Goal: Task Accomplishment & Management: Manage account settings

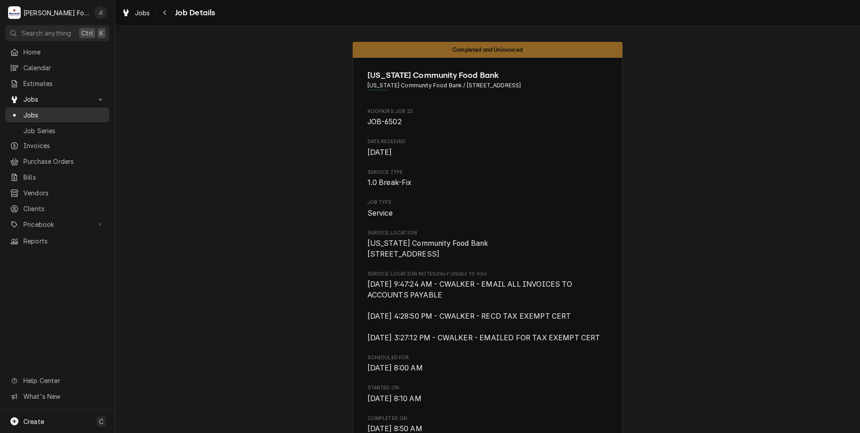
click at [50, 112] on span "Jobs" at bounding box center [63, 114] width 81 height 9
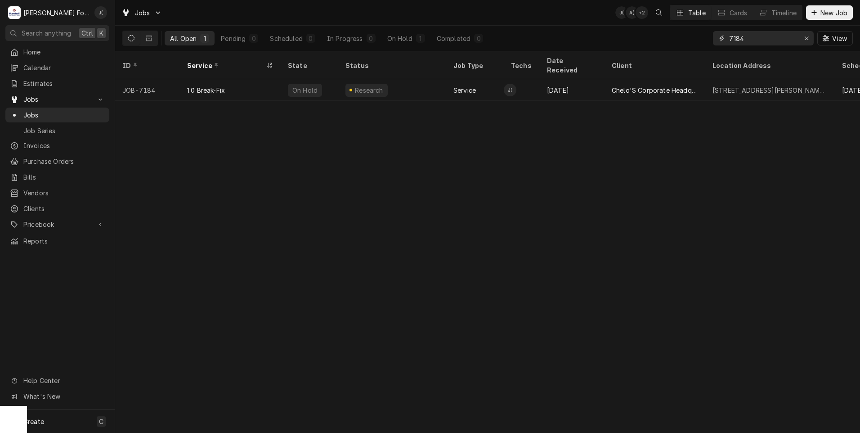
drag, startPoint x: 753, startPoint y: 36, endPoint x: 631, endPoint y: 38, distance: 121.5
click at [651, 36] on div "All Open 1 Pending 0 Scheduled 0 In Progress 0 On Hold 1 Completed 0 7184 View" at bounding box center [487, 38] width 731 height 25
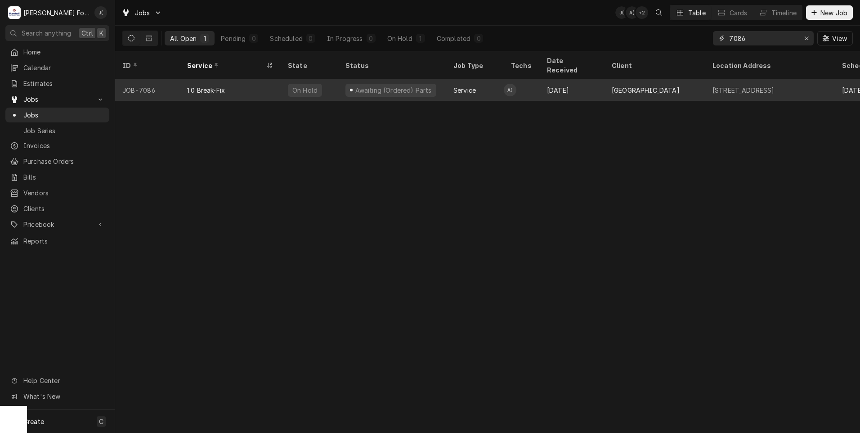
type input "7086"
click at [262, 88] on div "1.0 Break-Fix" at bounding box center [230, 90] width 101 height 22
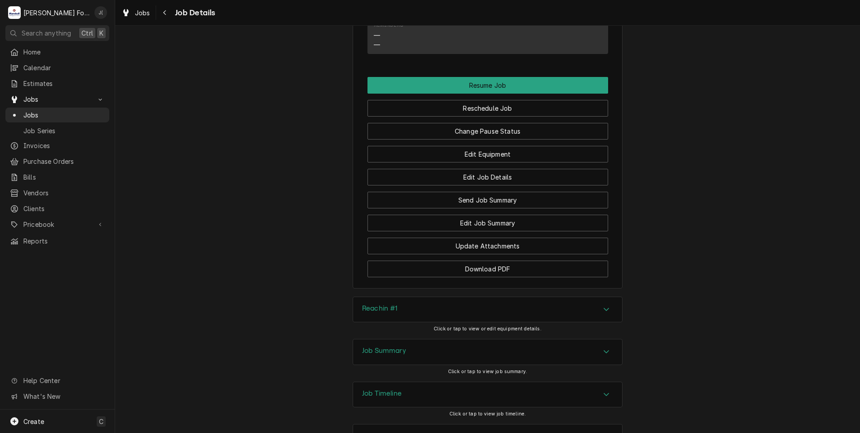
scroll to position [945, 0]
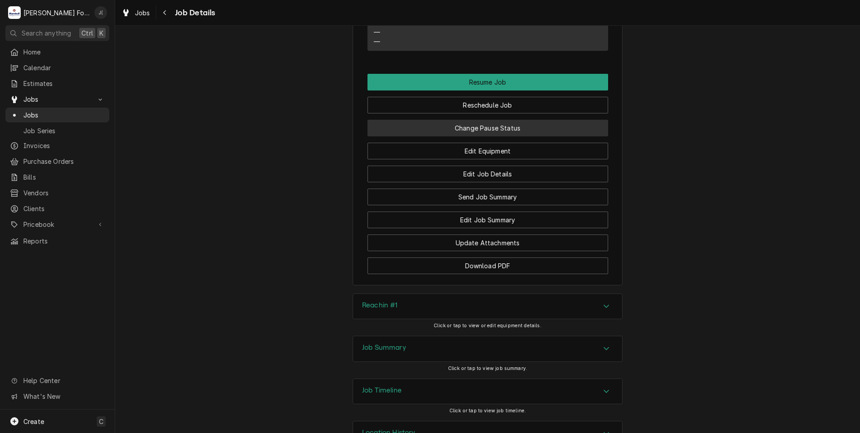
click at [516, 126] on button "Change Pause Status" at bounding box center [488, 128] width 241 height 17
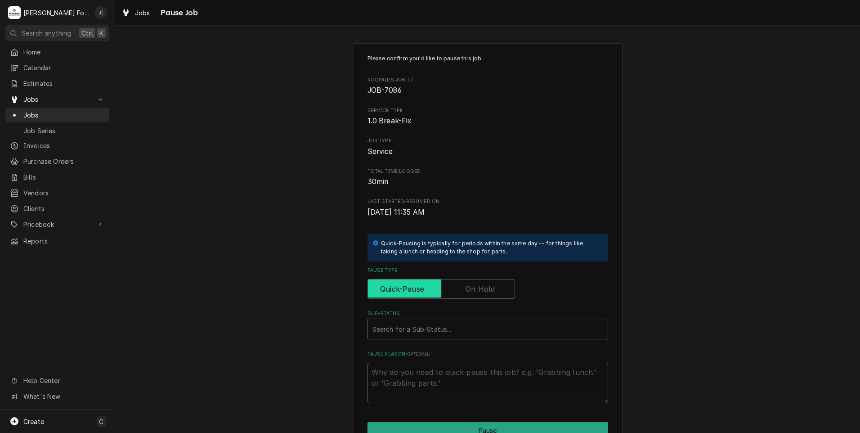
click at [457, 287] on input "Pause Type" at bounding box center [441, 289] width 139 height 20
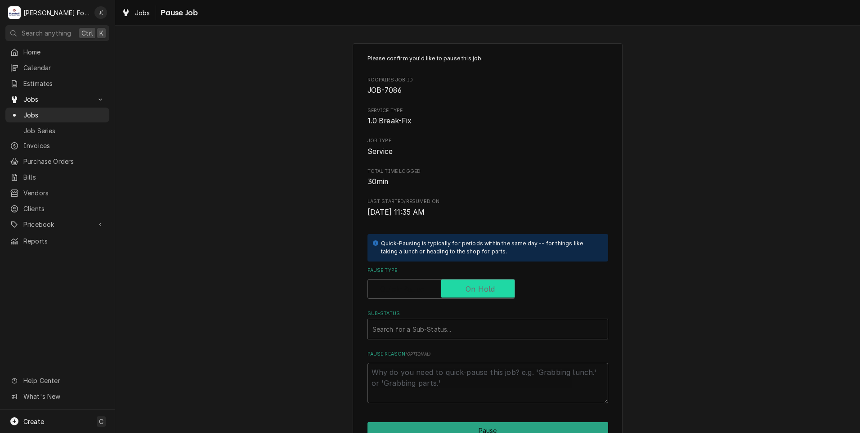
checkbox input "true"
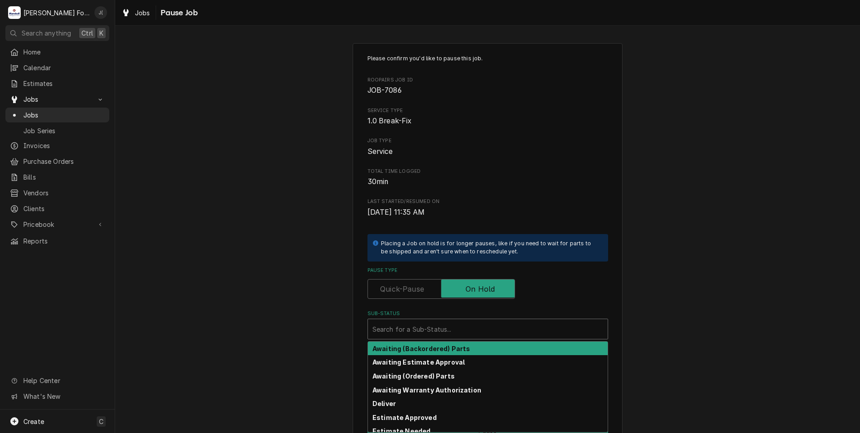
click at [433, 328] on div "Sub-Status" at bounding box center [488, 329] width 231 height 16
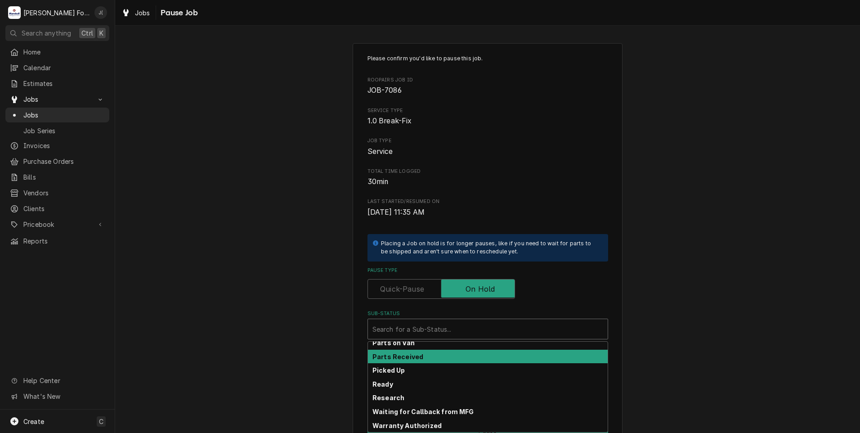
scroll to position [144, 0]
click at [422, 356] on div "Parts Received" at bounding box center [488, 357] width 240 height 14
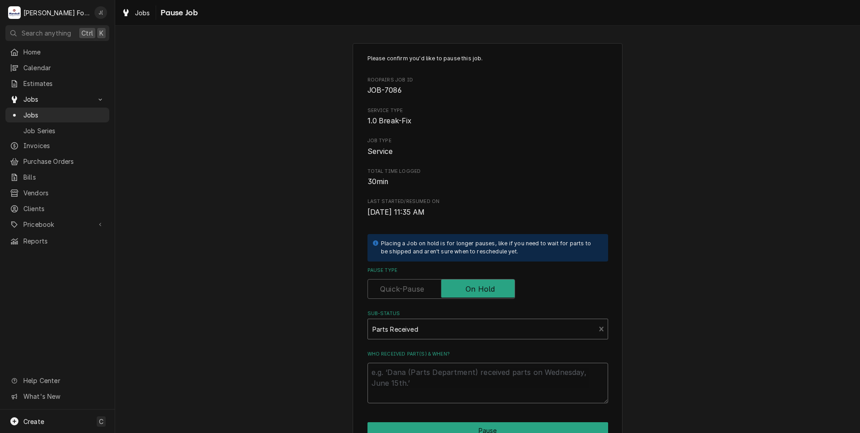
click at [414, 392] on textarea "Who received part(s) & when?" at bounding box center [488, 383] width 241 height 40
type textarea "x"
type textarea "0"
type textarea "x"
type textarea "09"
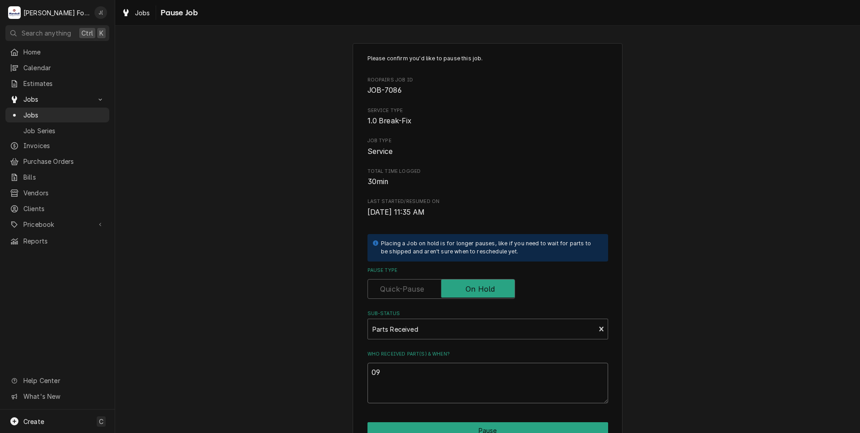
type textarea "x"
type textarea "09/"
type textarea "x"
type textarea "09/0"
type textarea "x"
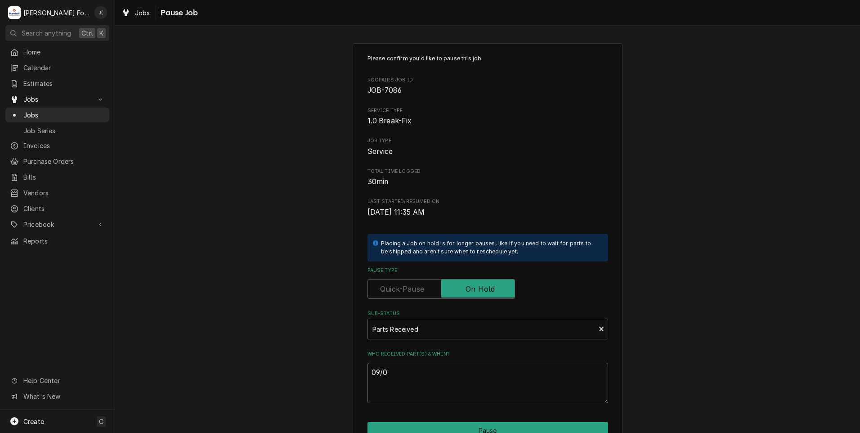
type textarea "09/03"
type textarea "x"
type textarea "09/03/"
type textarea "x"
type textarea "09/03/2"
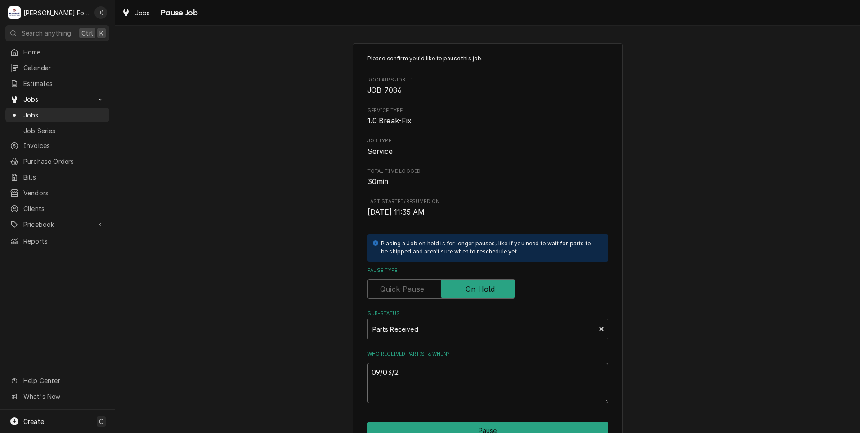
type textarea "x"
type textarea "09/03/20"
type textarea "x"
type textarea "09/03/202"
type textarea "x"
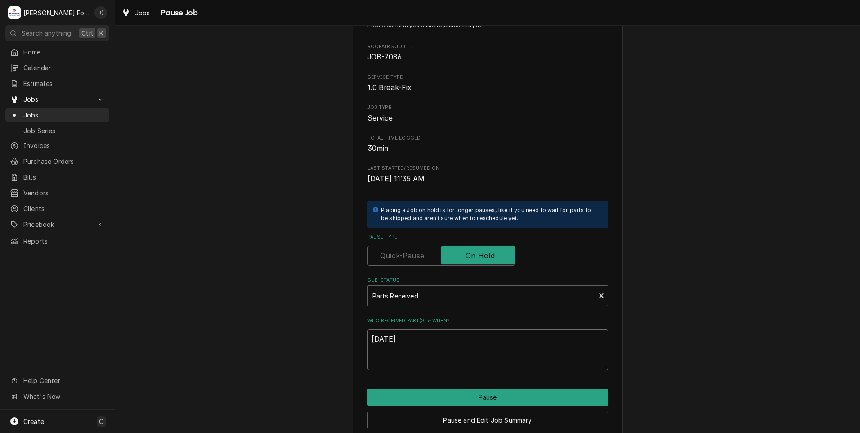
scroll to position [71, 0]
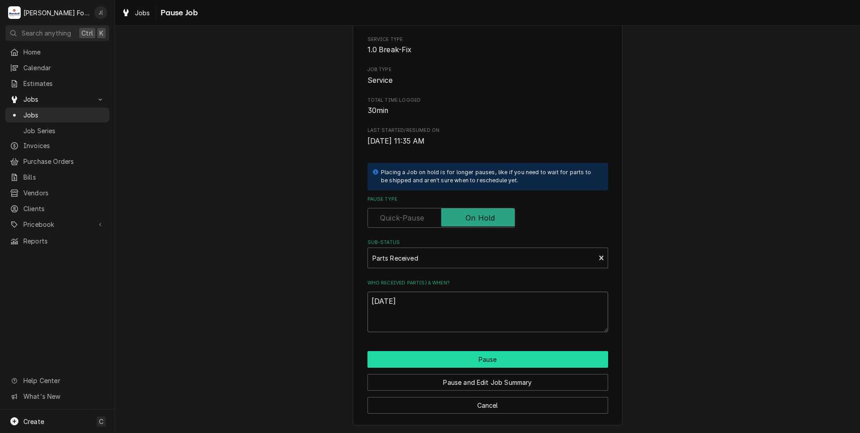
type textarea "09/03/2025"
click at [401, 357] on button "Pause" at bounding box center [488, 359] width 241 height 17
type textarea "x"
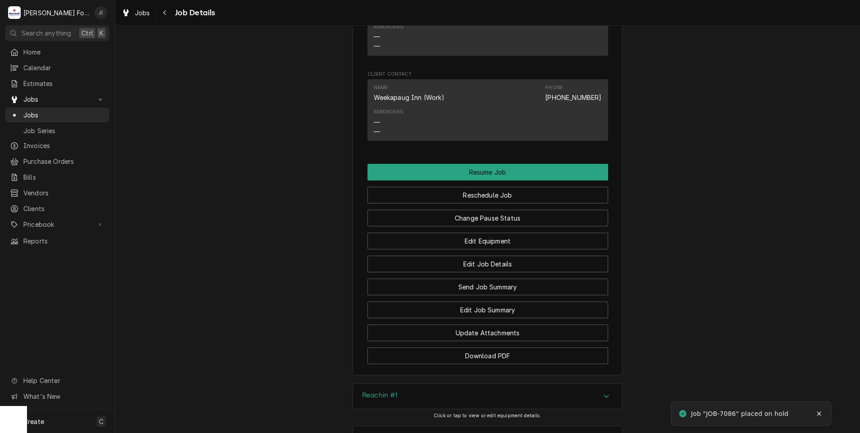
scroll to position [975, 0]
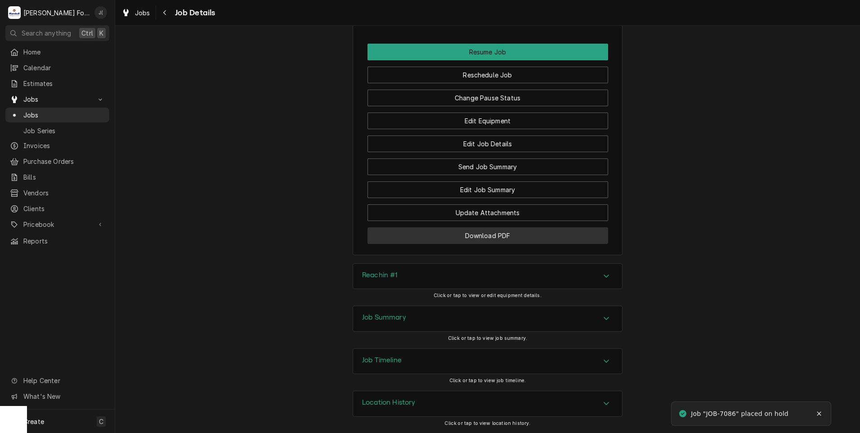
click at [408, 240] on button "Download PDF" at bounding box center [488, 235] width 241 height 17
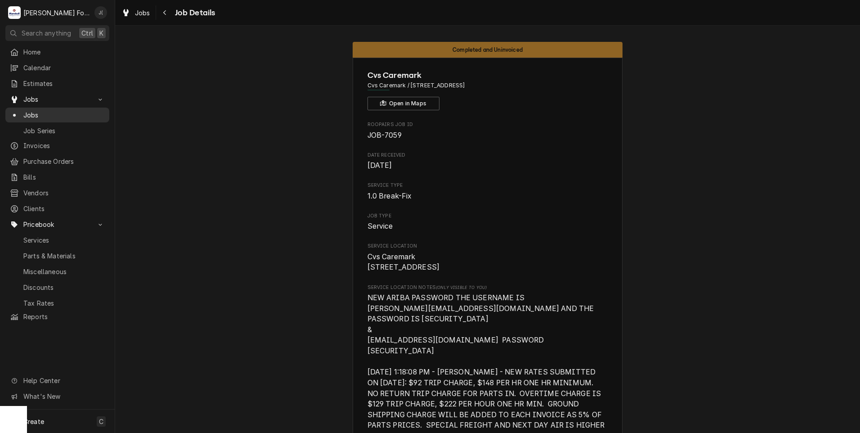
click at [54, 114] on span "Jobs" at bounding box center [63, 114] width 81 height 9
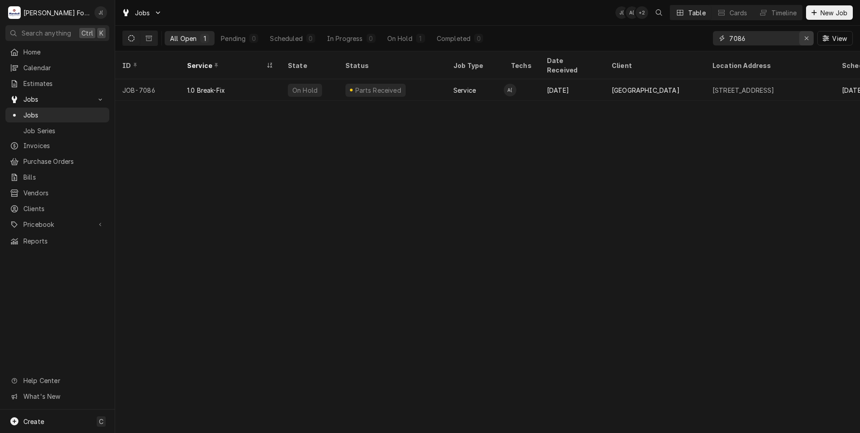
click at [809, 41] on div "Erase input" at bounding box center [806, 38] width 9 height 9
click at [791, 41] on input "Dynamic Content Wrapper" at bounding box center [771, 38] width 85 height 14
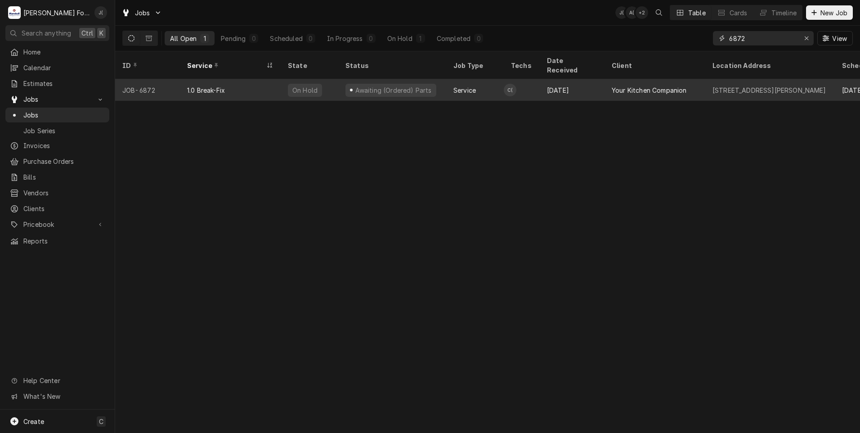
type input "6872"
click at [247, 81] on div "1.0 Break-Fix" at bounding box center [230, 90] width 101 height 22
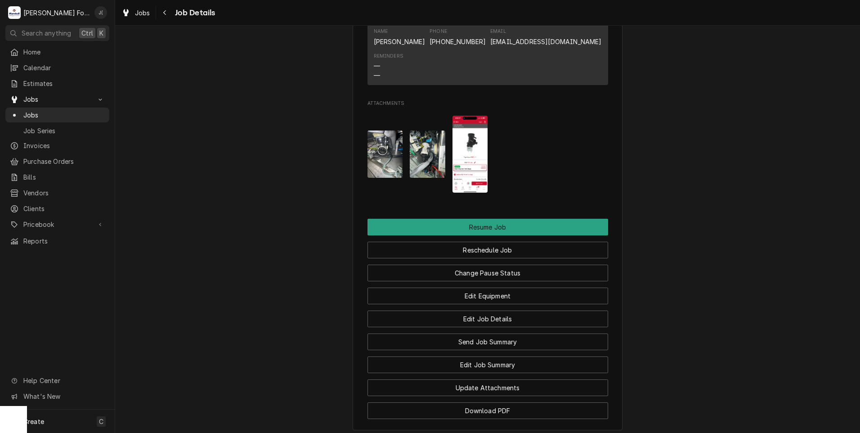
scroll to position [990, 0]
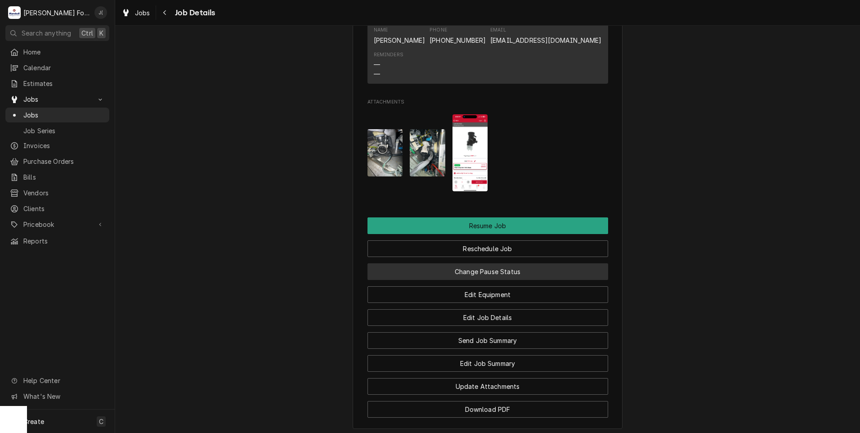
click at [472, 278] on button "Change Pause Status" at bounding box center [488, 271] width 241 height 17
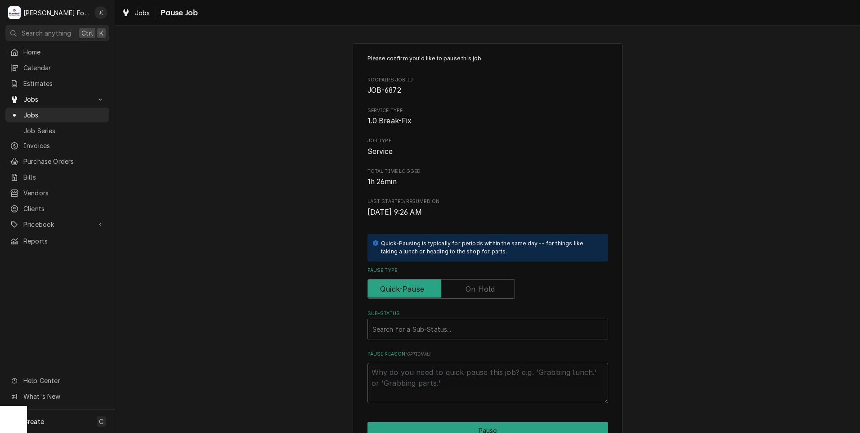
click at [479, 286] on label "Pause Type" at bounding box center [442, 289] width 148 height 20
click at [479, 286] on input "Pause Type" at bounding box center [441, 289] width 139 height 20
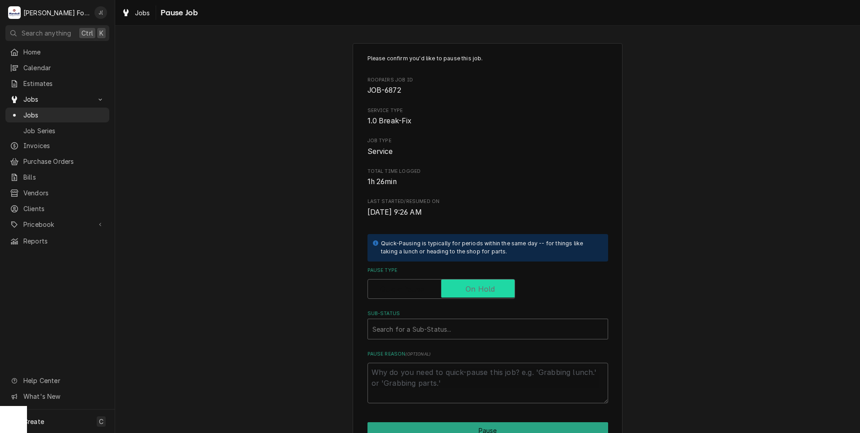
checkbox input "true"
click at [464, 318] on div "Sub-Status Search for a Sub-Status..." at bounding box center [488, 324] width 241 height 29
click at [458, 330] on div "Sub-Status" at bounding box center [488, 329] width 231 height 16
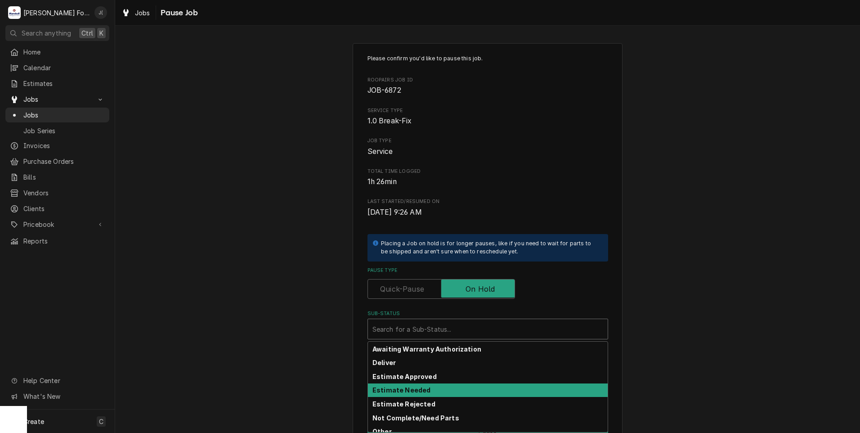
scroll to position [144, 0]
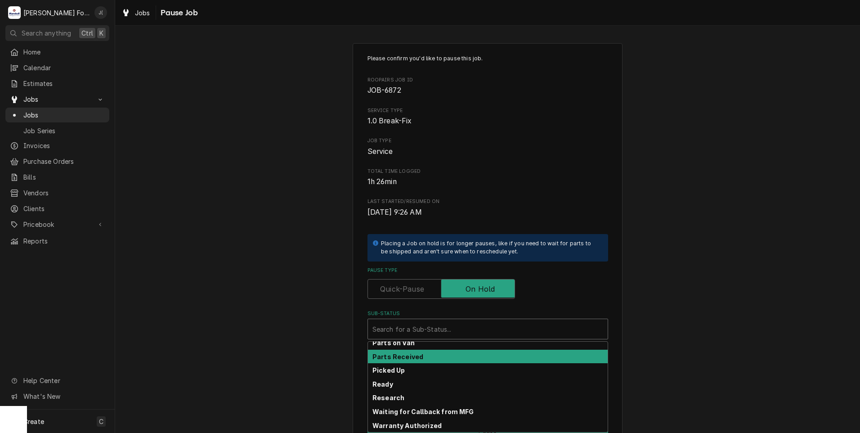
click at [434, 359] on div "Parts Received" at bounding box center [488, 357] width 240 height 14
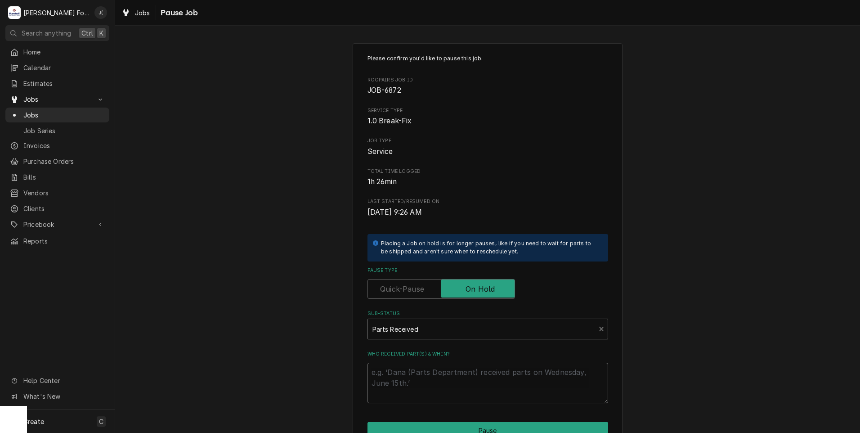
click at [434, 366] on textarea "Who received part(s) & when?" at bounding box center [488, 383] width 241 height 40
type textarea "x"
type textarea "0"
type textarea "x"
type textarea "09"
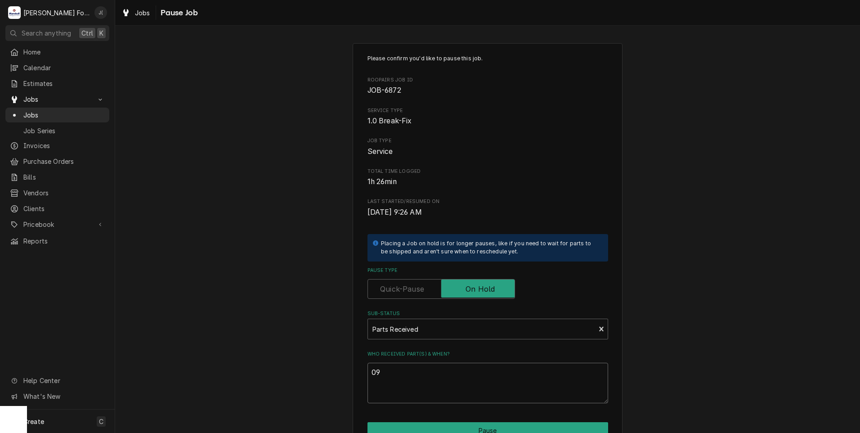
type textarea "x"
type textarea "09/"
type textarea "x"
type textarea "09/0"
type textarea "x"
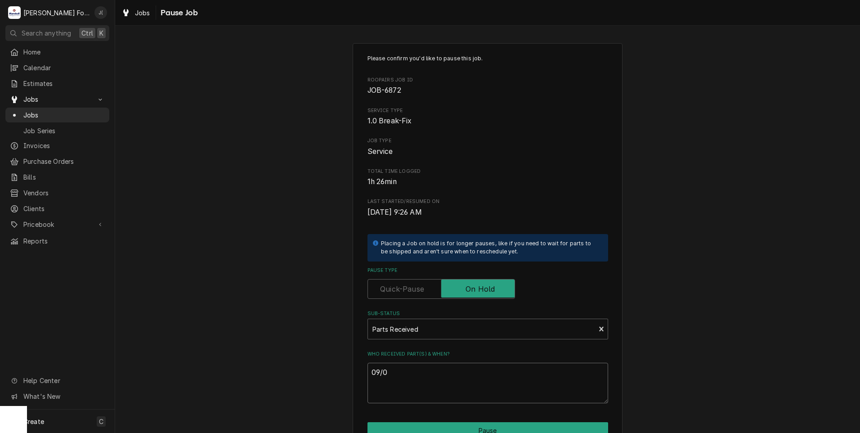
type textarea "09/03"
type textarea "x"
type textarea "09/03/"
type textarea "x"
type textarea "09/03/2"
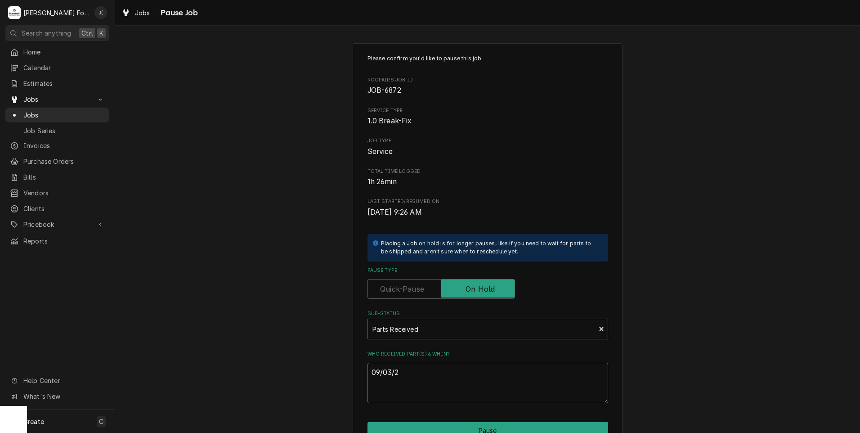
type textarea "x"
type textarea "[DATE]"
type textarea "x"
type textarea "09/03/202"
type textarea "x"
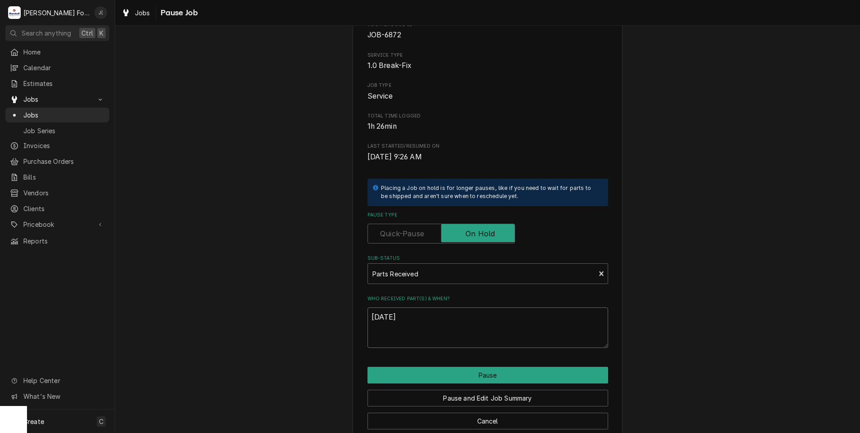
scroll to position [71, 0]
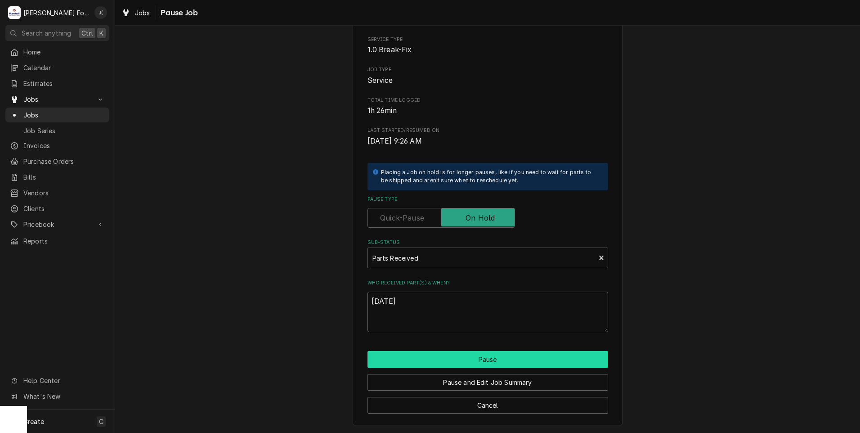
type textarea "[DATE]"
click at [460, 362] on button "Pause" at bounding box center [488, 359] width 241 height 17
type textarea "x"
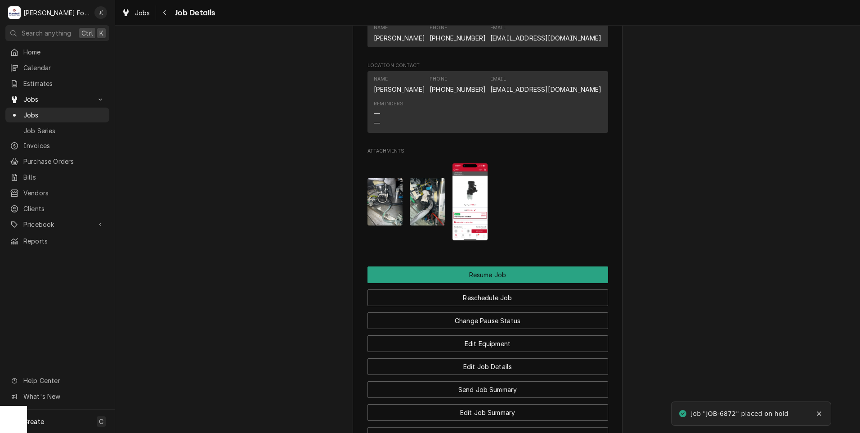
scroll to position [1080, 0]
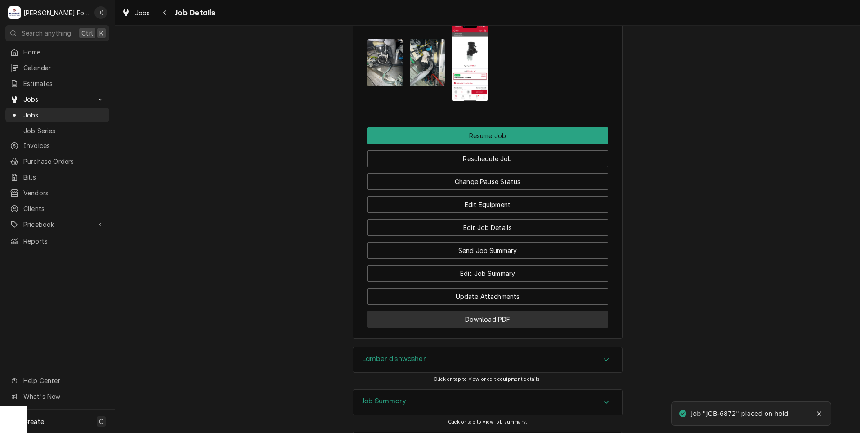
click at [459, 328] on button "Download PDF" at bounding box center [488, 319] width 241 height 17
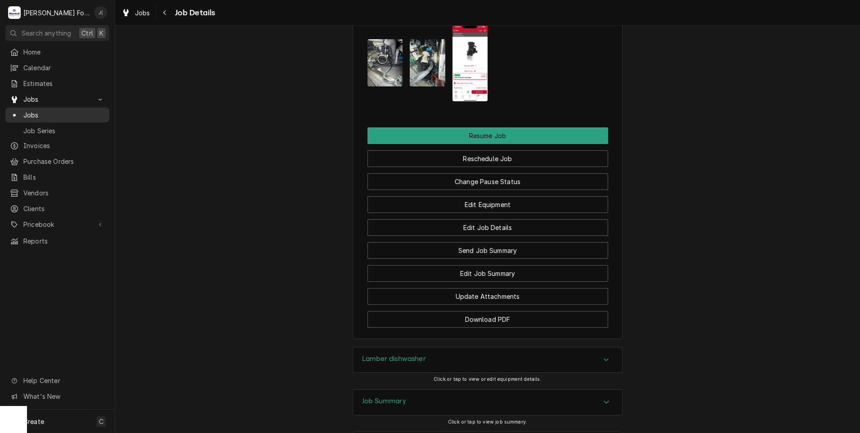
click at [56, 112] on span "Jobs" at bounding box center [63, 114] width 81 height 9
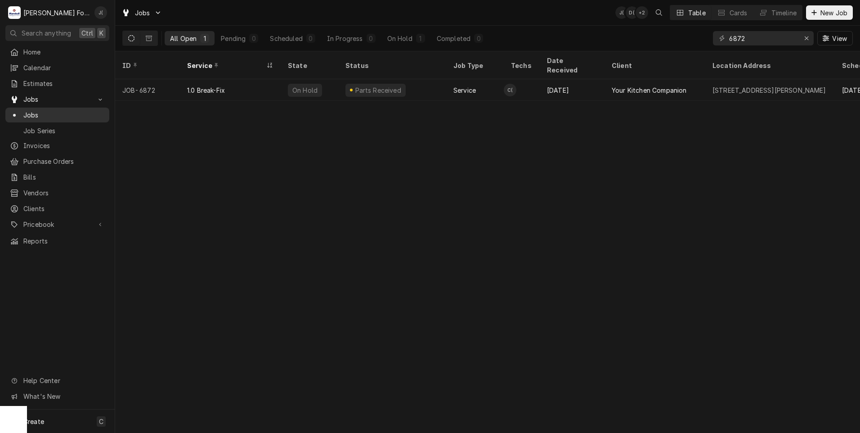
click at [62, 113] on span "Jobs" at bounding box center [63, 114] width 81 height 9
click at [805, 40] on icon "Erase input" at bounding box center [807, 38] width 5 height 6
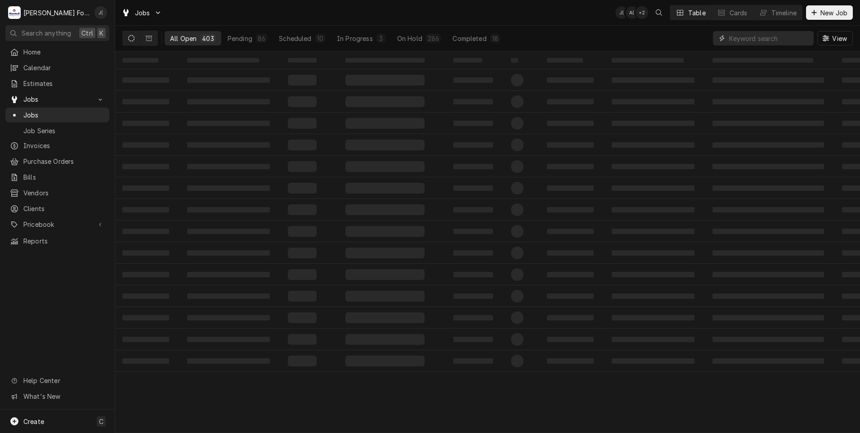
click at [764, 37] on input "Dynamic Content Wrapper" at bounding box center [769, 38] width 80 height 14
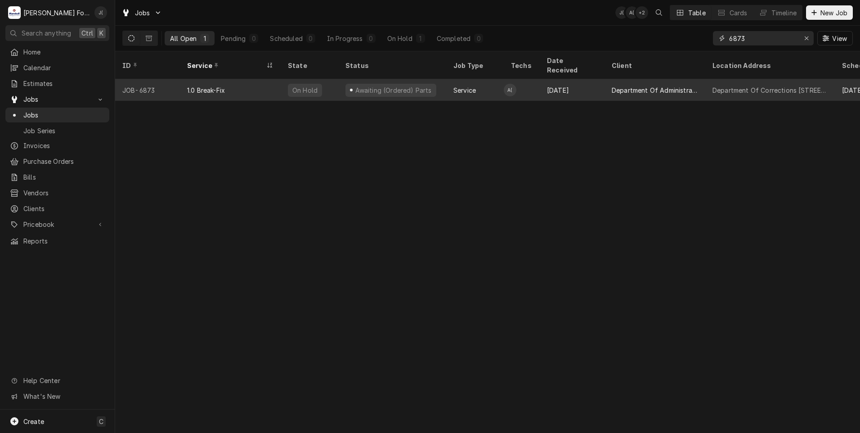
type input "6873"
click at [246, 83] on div "1.0 Break-Fix" at bounding box center [230, 90] width 101 height 22
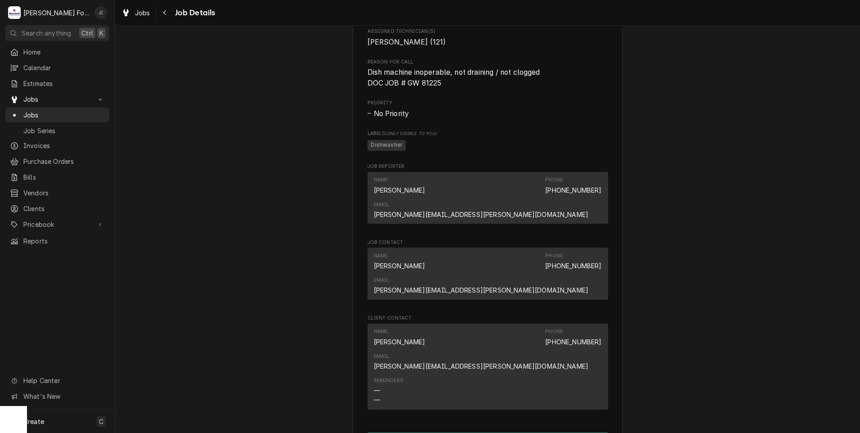
scroll to position [1080, 0]
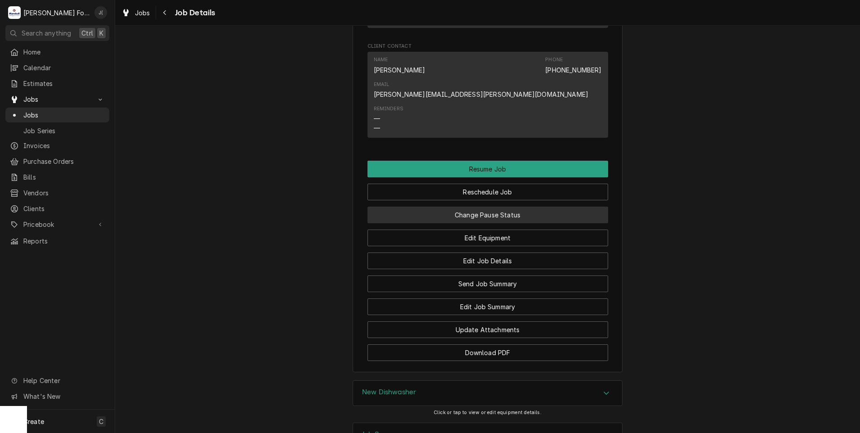
click at [477, 207] on button "Change Pause Status" at bounding box center [488, 215] width 241 height 17
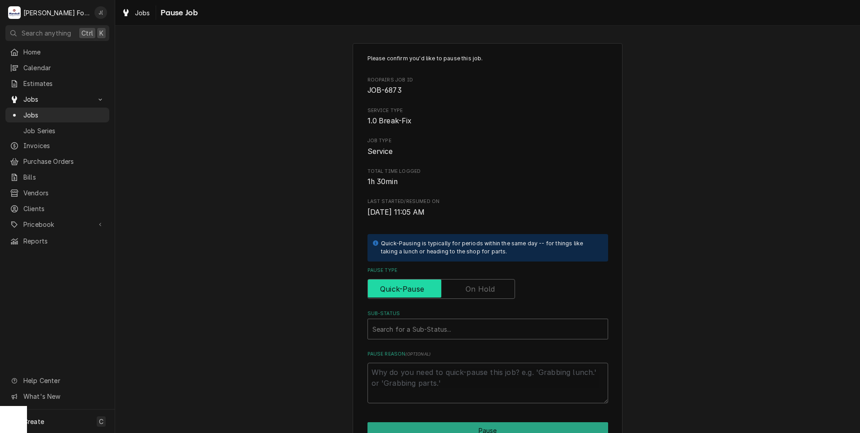
click at [495, 295] on input "Pause Type" at bounding box center [441, 289] width 139 height 20
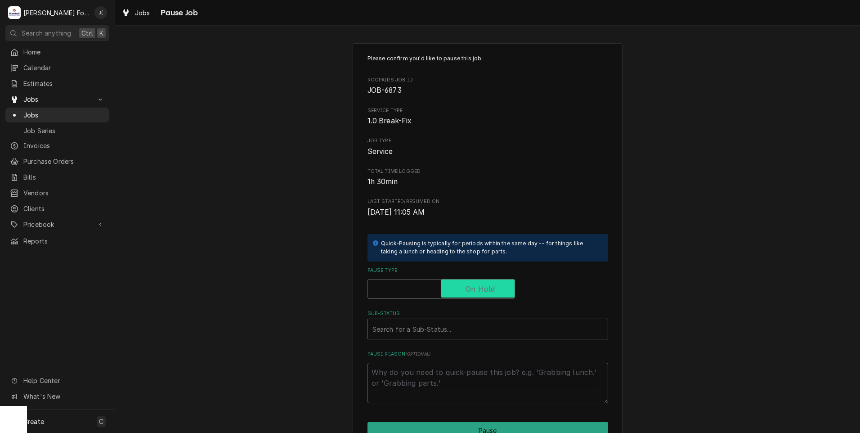
checkbox input "true"
click at [456, 325] on div "Sub-Status" at bounding box center [488, 329] width 231 height 16
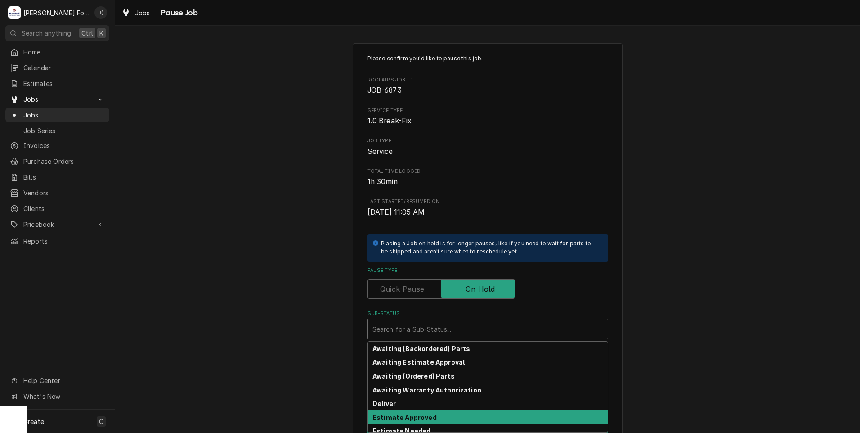
scroll to position [144, 0]
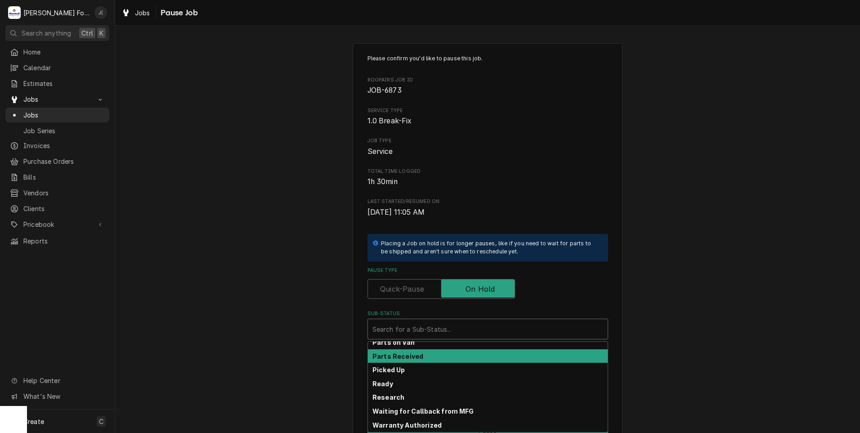
click at [387, 358] on strong "Parts Received" at bounding box center [398, 356] width 51 height 8
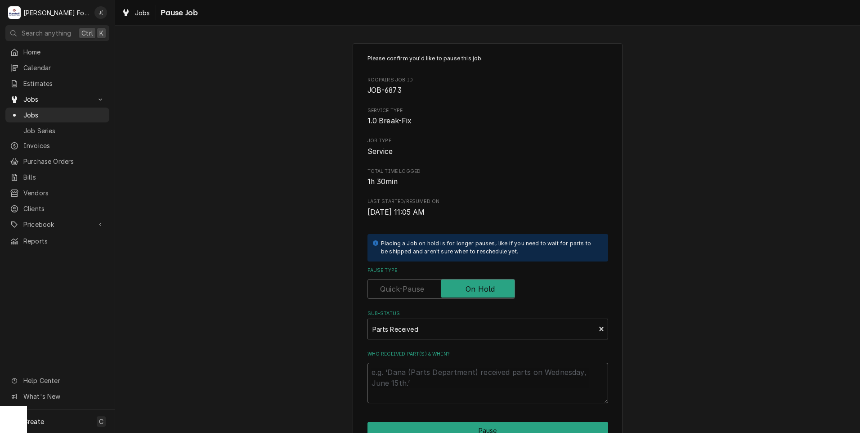
click at [396, 372] on textarea "Who received part(s) & when?" at bounding box center [488, 383] width 241 height 40
type textarea "x"
type textarea "0"
type textarea "x"
type textarea "09"
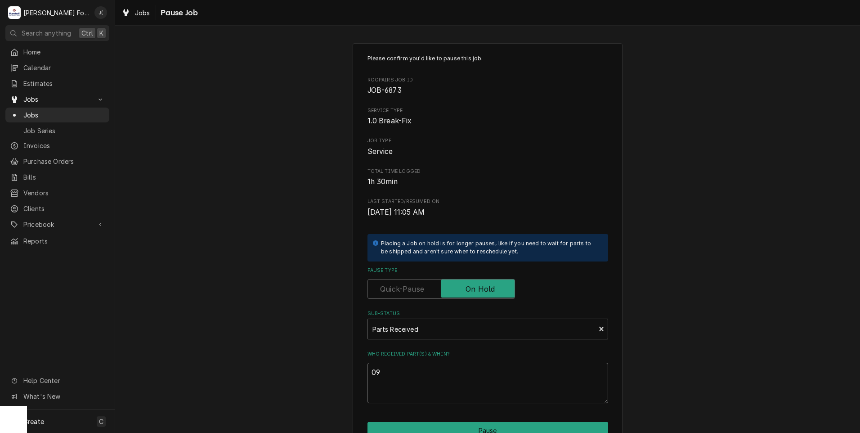
type textarea "x"
type textarea "09/"
type textarea "x"
type textarea "09/0"
type textarea "x"
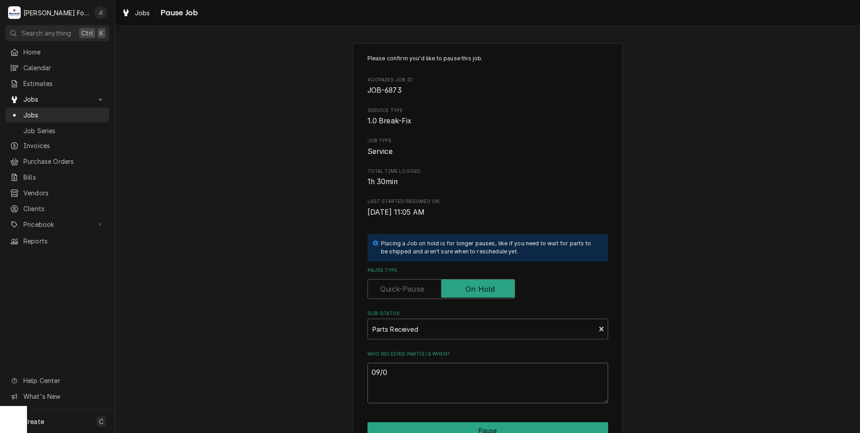
type textarea "09/03"
type textarea "x"
type textarea "09/03/"
type textarea "x"
type textarea "09/03/2"
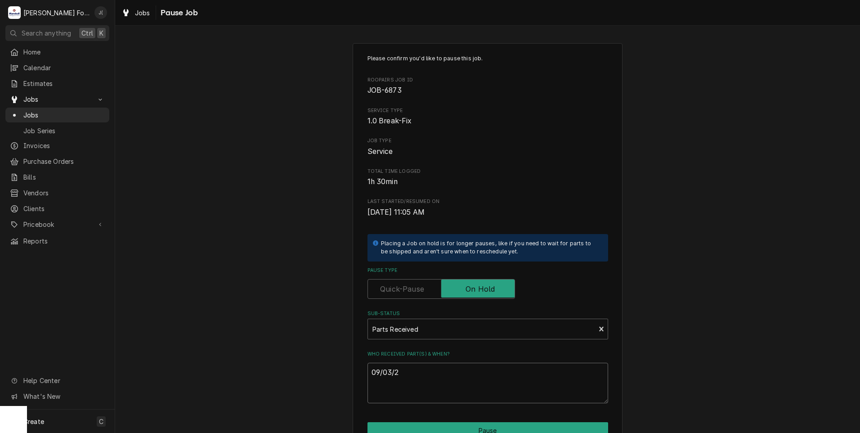
type textarea "x"
type textarea "09/03/20"
type textarea "x"
type textarea "09/03/202"
type textarea "x"
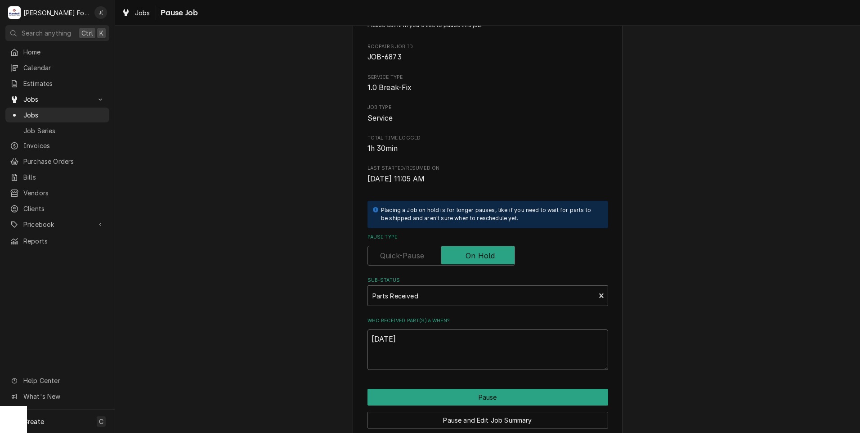
scroll to position [71, 0]
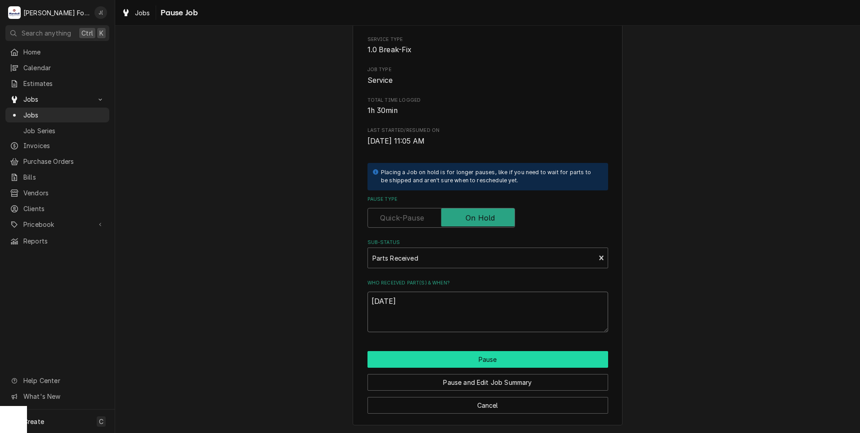
type textarea "09/03/2025"
click at [509, 359] on button "Pause" at bounding box center [488, 359] width 241 height 17
type textarea "x"
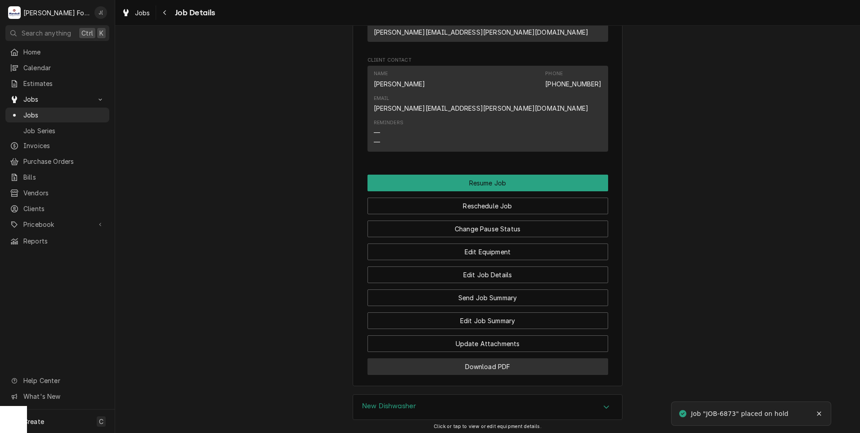
scroll to position [1124, 0]
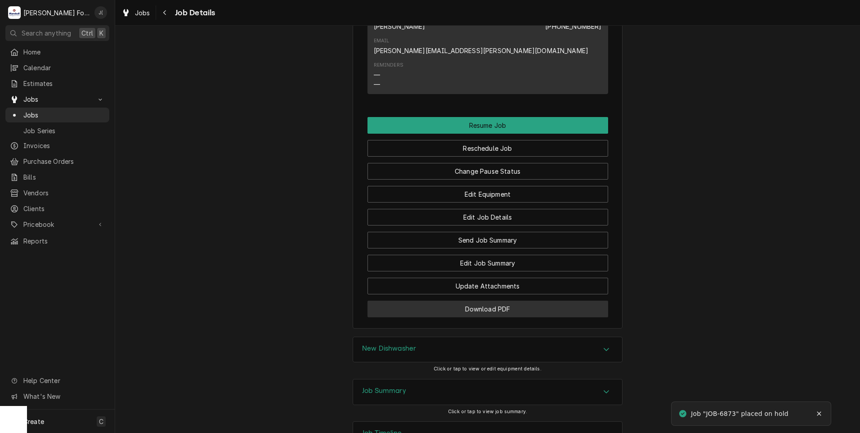
click at [527, 301] on button "Download PDF" at bounding box center [488, 309] width 241 height 17
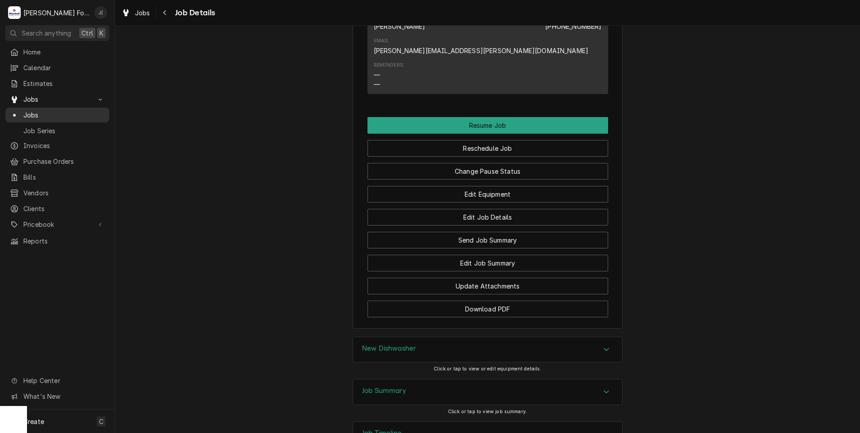
click at [32, 112] on span "Jobs" at bounding box center [63, 114] width 81 height 9
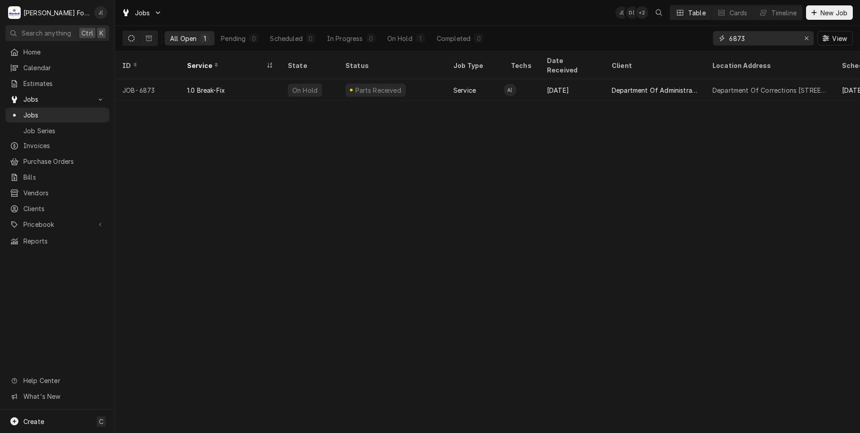
click at [806, 38] on icon "Erase input" at bounding box center [807, 38] width 5 height 6
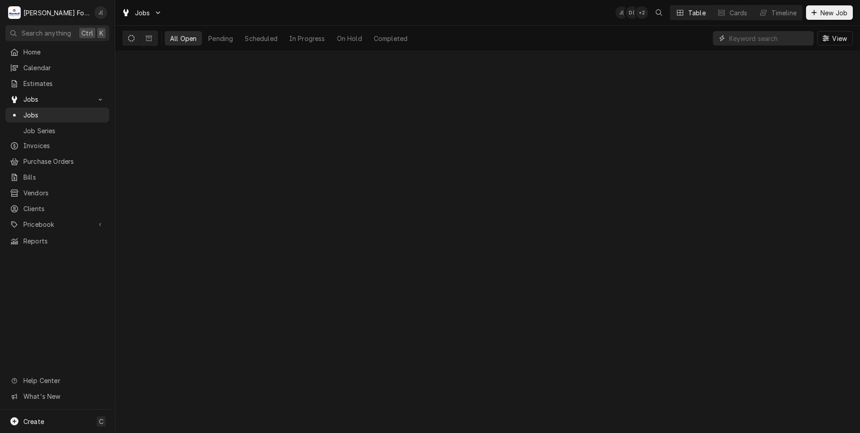
click at [765, 34] on input "Dynamic Content Wrapper" at bounding box center [769, 38] width 80 height 14
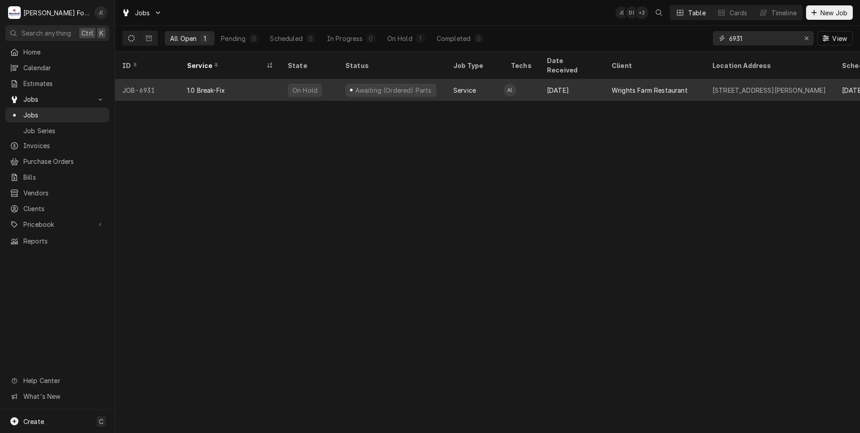
type input "6931"
click at [255, 87] on div "1.0 Break-Fix" at bounding box center [230, 90] width 101 height 22
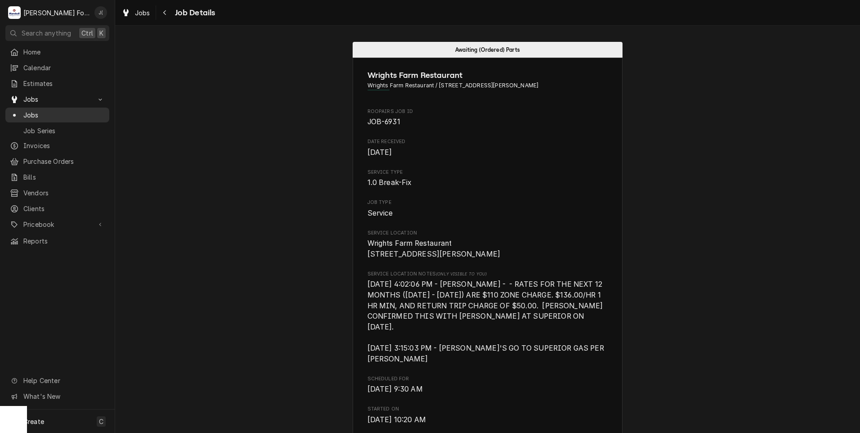
click at [66, 112] on span "Jobs" at bounding box center [63, 114] width 81 height 9
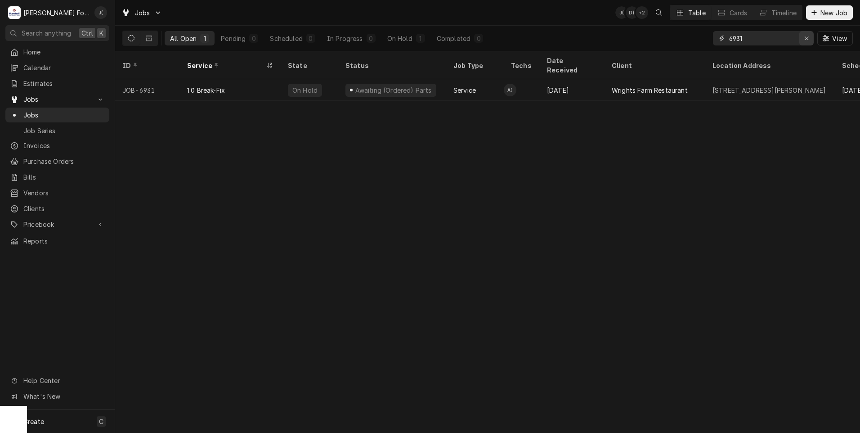
click at [808, 39] on icon "Erase input" at bounding box center [807, 38] width 5 height 6
click at [773, 40] on input "Dynamic Content Wrapper" at bounding box center [771, 38] width 85 height 14
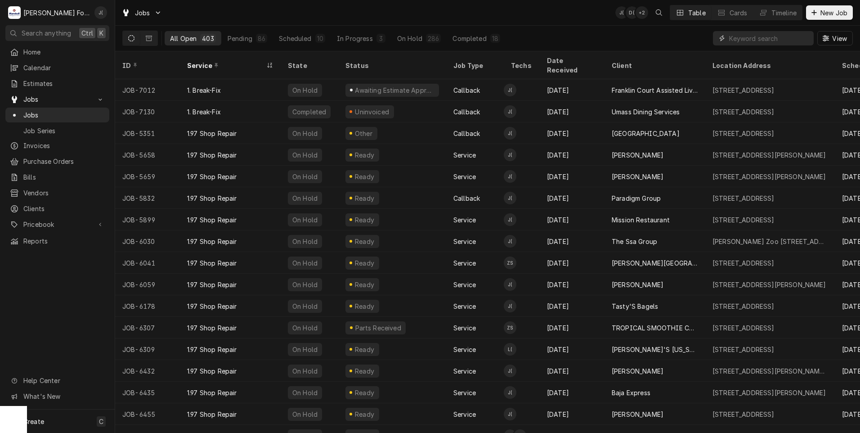
type input "3"
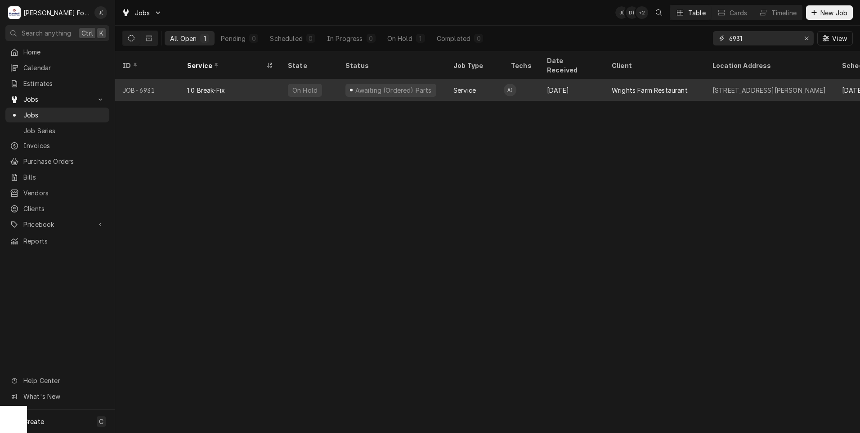
type input "6931"
click at [344, 88] on div "Awaiting (Ordered) Parts" at bounding box center [392, 90] width 108 height 22
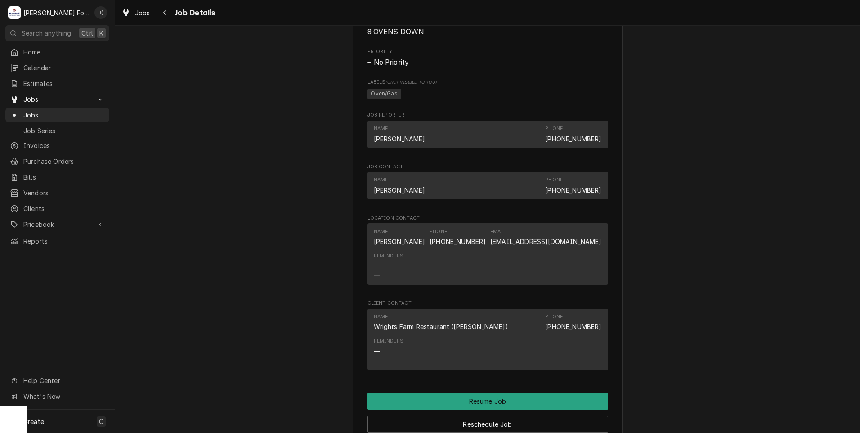
scroll to position [1080, 0]
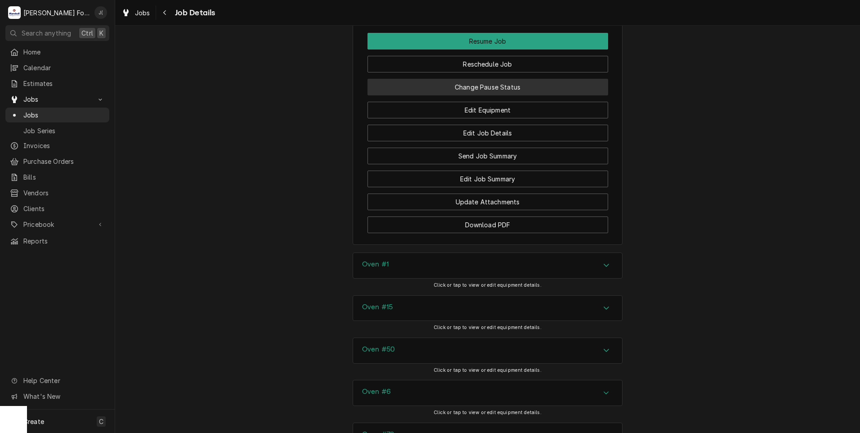
click at [440, 90] on button "Change Pause Status" at bounding box center [488, 87] width 241 height 17
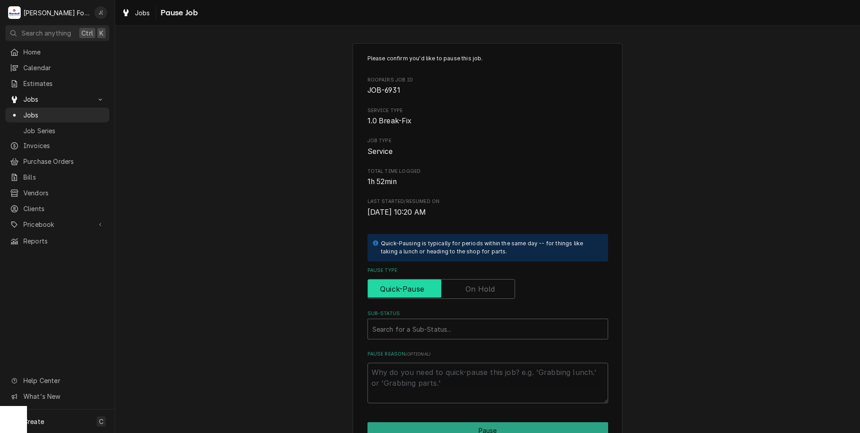
click at [462, 287] on input "Pause Type" at bounding box center [441, 289] width 139 height 20
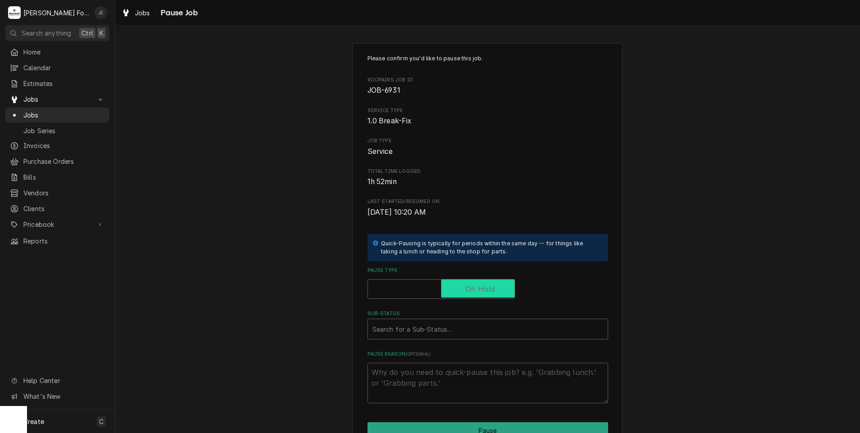
checkbox input "true"
click at [419, 326] on div "Sub-Status" at bounding box center [488, 329] width 231 height 16
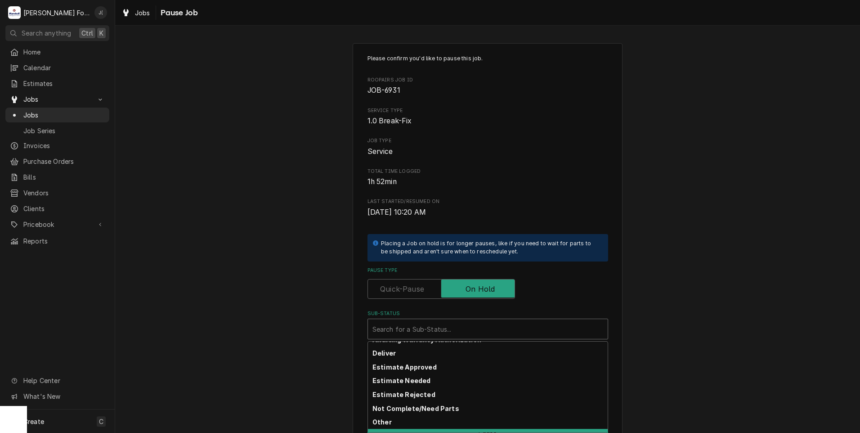
scroll to position [144, 0]
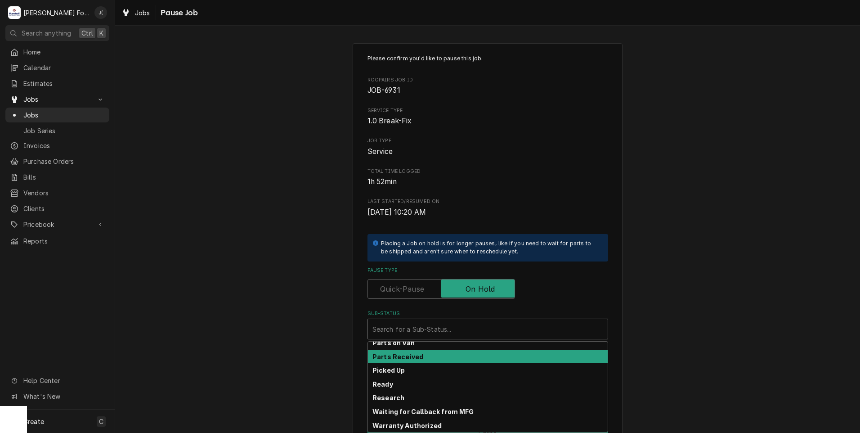
click at [422, 352] on div "Parts Received" at bounding box center [488, 357] width 240 height 14
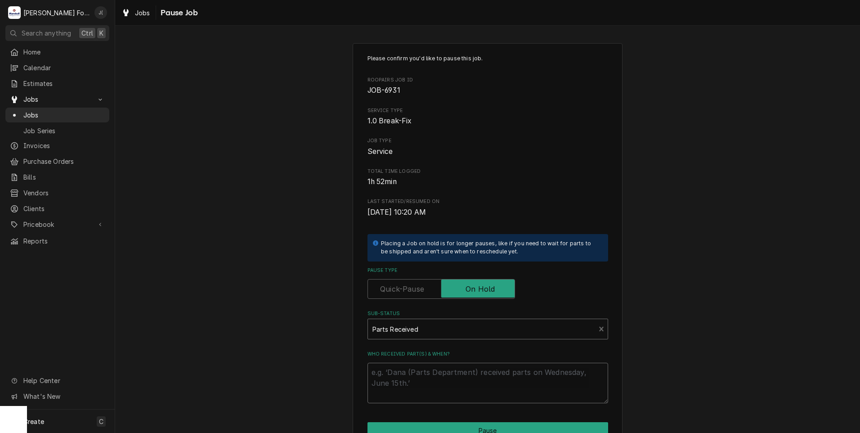
click at [418, 373] on textarea "Who received part(s) & when?" at bounding box center [488, 383] width 241 height 40
type textarea "x"
type textarea "0"
type textarea "x"
type textarea "09"
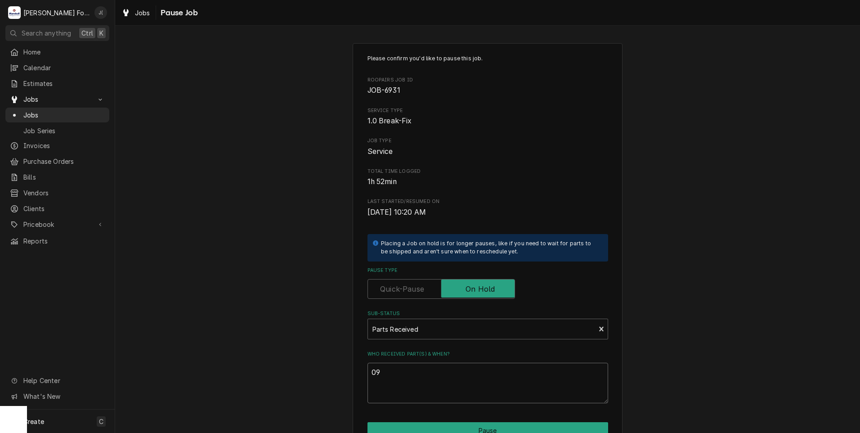
type textarea "x"
type textarea "090"
type textarea "x"
type textarea "0903"
type textarea "x"
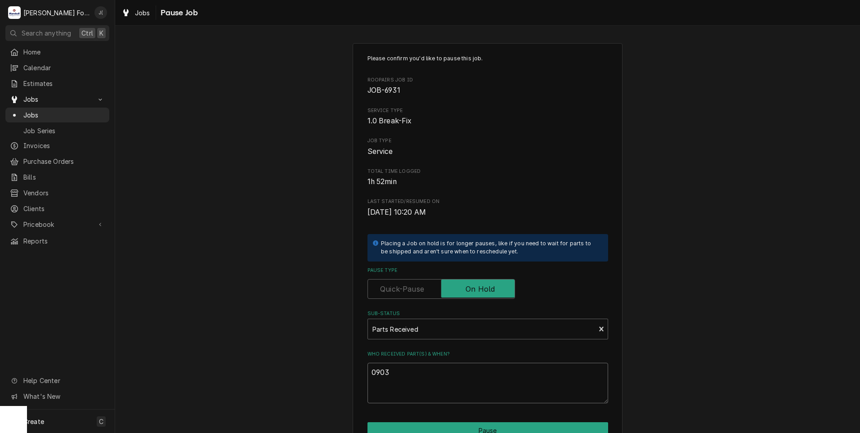
type textarea "09032"
type textarea "x"
type textarea "090320"
type textarea "x"
type textarea "0903202"
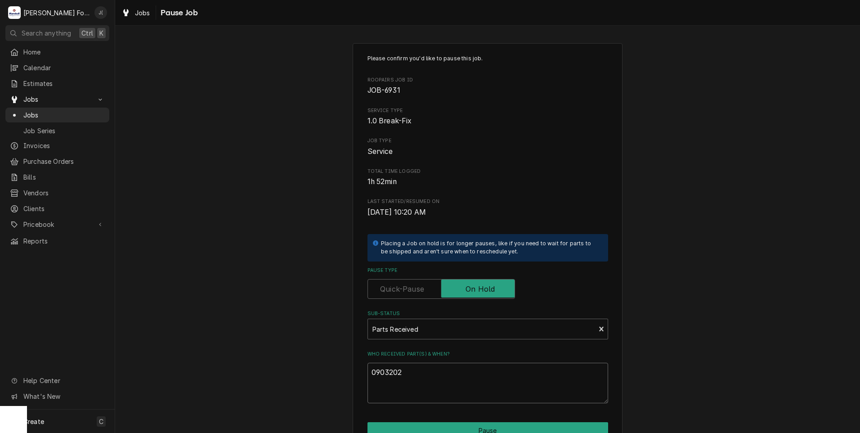
type textarea "x"
type textarea "09032025"
drag, startPoint x: 426, startPoint y: 368, endPoint x: 266, endPoint y: 376, distance: 159.5
click at [281, 376] on div "Please confirm you'd like to pause this job. Roopairs Job ID JOB-6931 Service T…" at bounding box center [487, 269] width 745 height 469
type textarea "x"
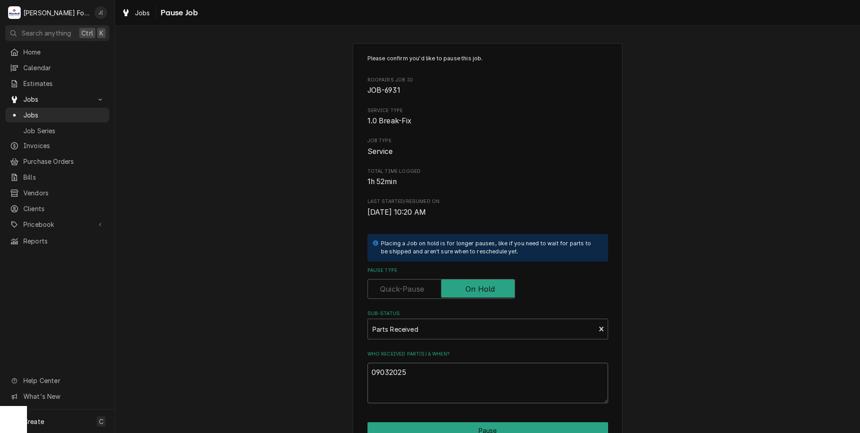
type textarea "0"
type textarea "x"
type textarea "09"
type textarea "x"
type textarea "09/"
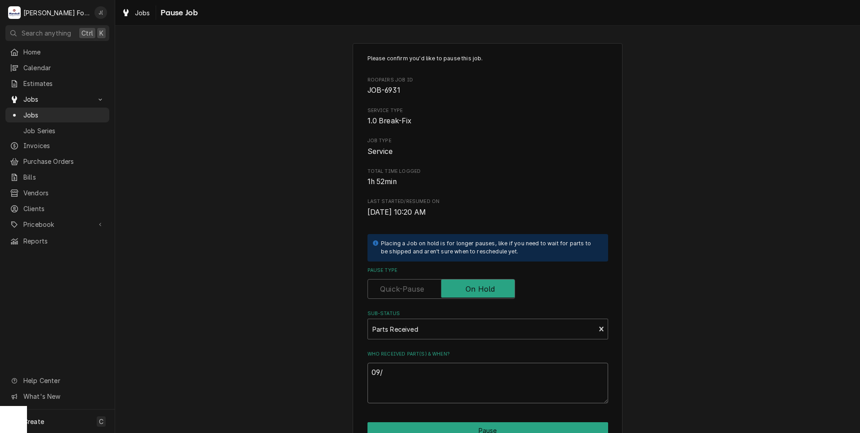
type textarea "x"
type textarea "09/0"
type textarea "x"
type textarea "09/03"
type textarea "x"
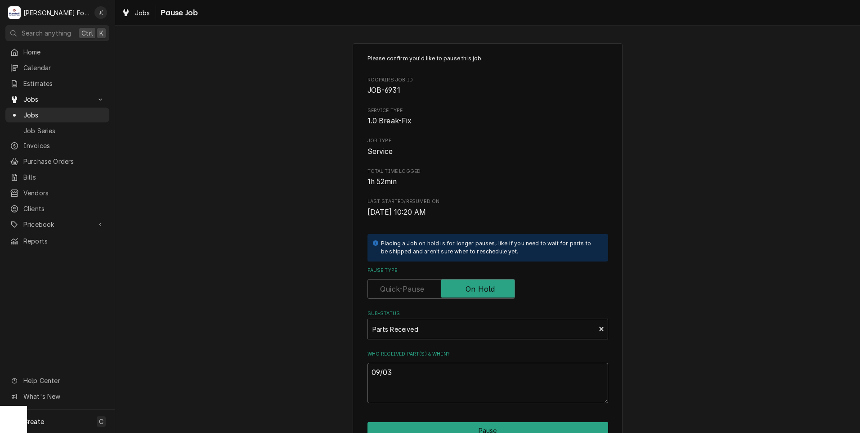
type textarea "09/03/"
type textarea "x"
type textarea "09/03/2"
type textarea "x"
type textarea "09/03/20"
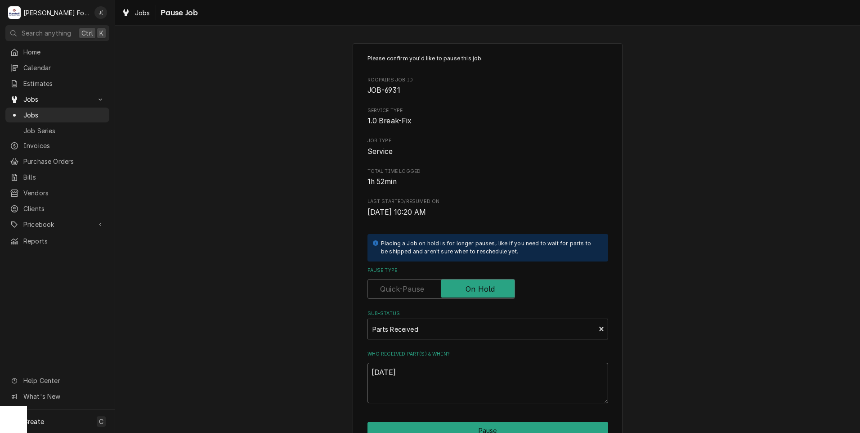
type textarea "x"
type textarea "09/03/202"
type textarea "x"
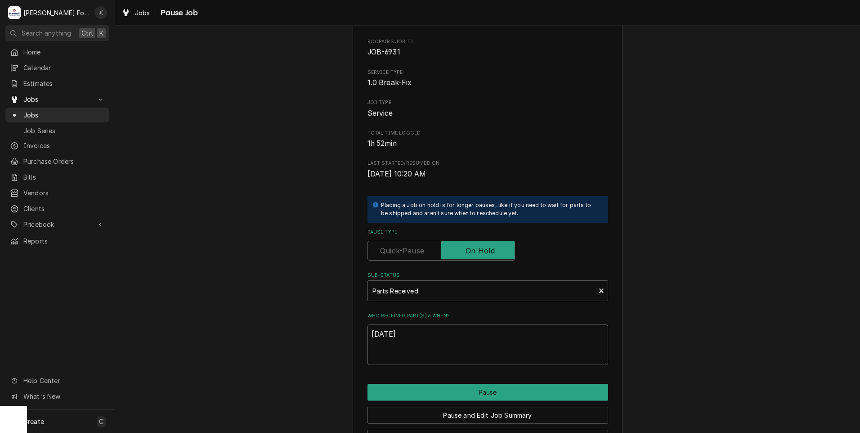
scroll to position [71, 0]
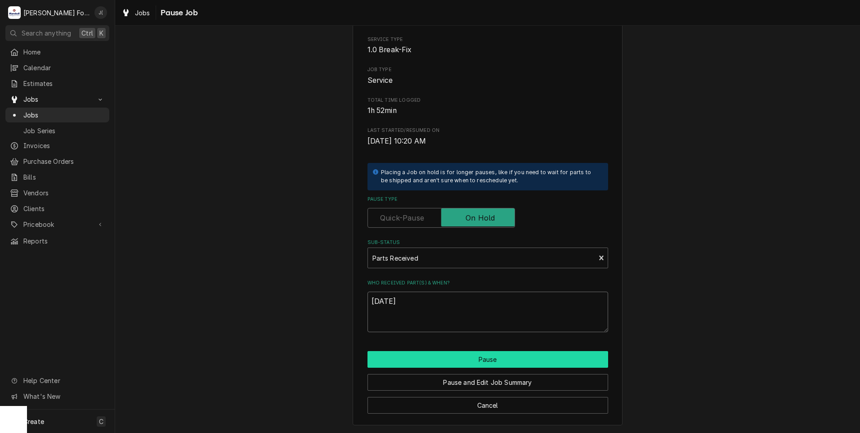
type textarea "09/03/2025"
click at [453, 360] on button "Pause" at bounding box center [488, 359] width 241 height 17
type textarea "x"
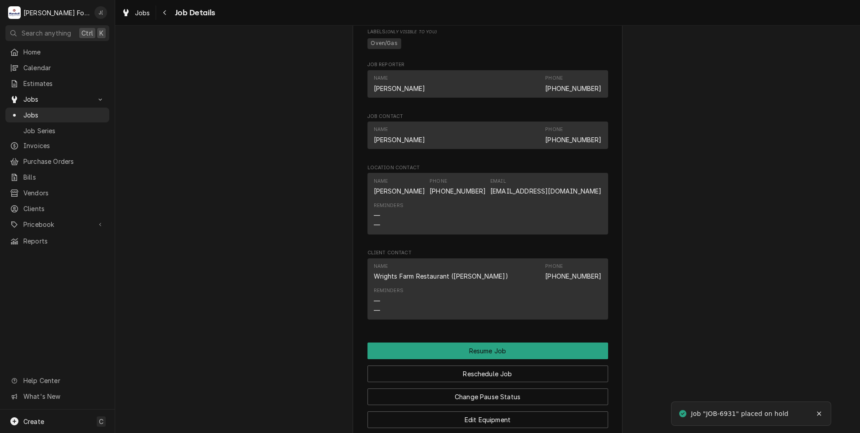
scroll to position [945, 0]
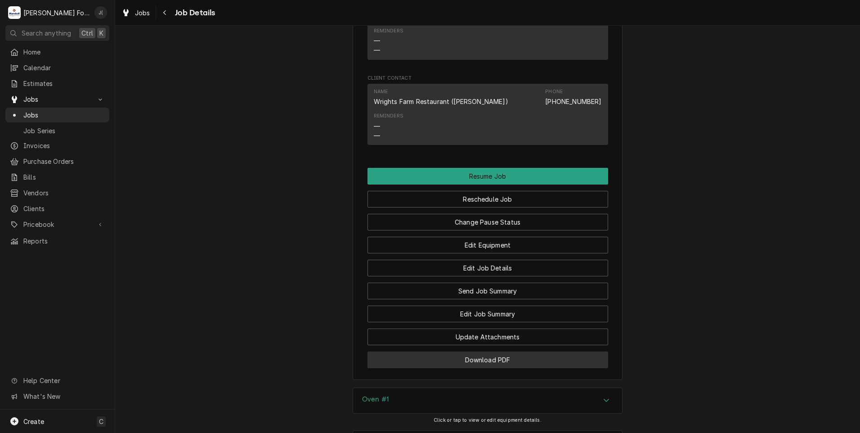
click at [488, 358] on button "Download PDF" at bounding box center [488, 359] width 241 height 17
click at [43, 116] on div "Jobs" at bounding box center [57, 114] width 100 height 11
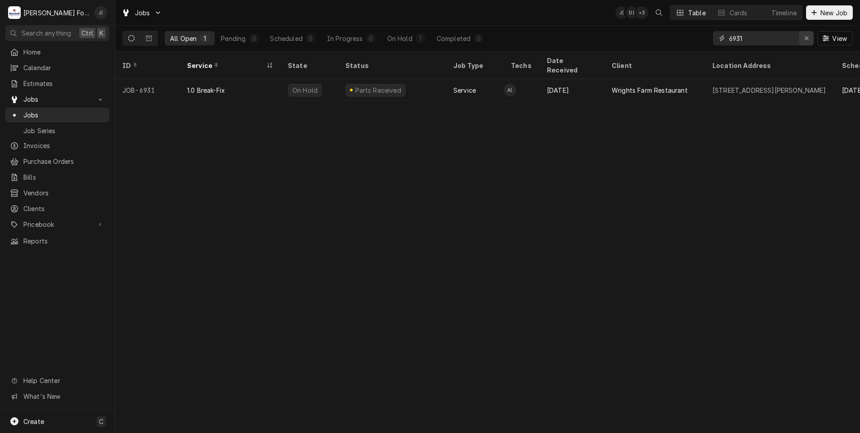
click at [809, 37] on icon "Erase input" at bounding box center [807, 38] width 5 height 6
click at [794, 36] on input "Dynamic Content Wrapper" at bounding box center [771, 38] width 85 height 14
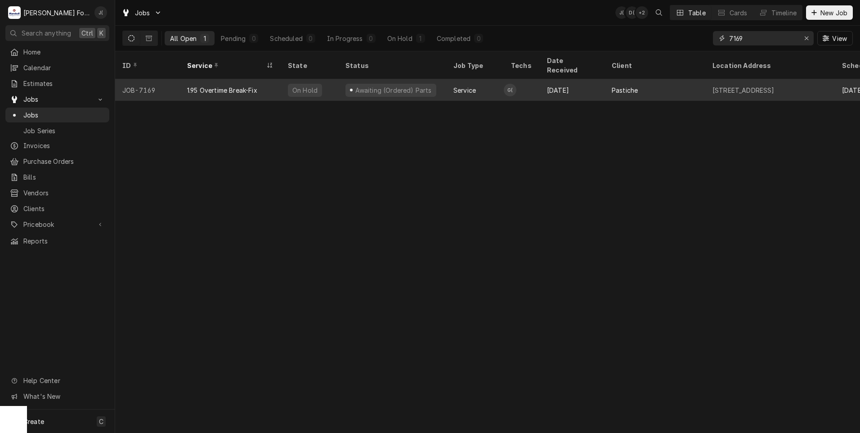
type input "7169"
click at [166, 85] on div "JOB-7169" at bounding box center [147, 90] width 65 height 22
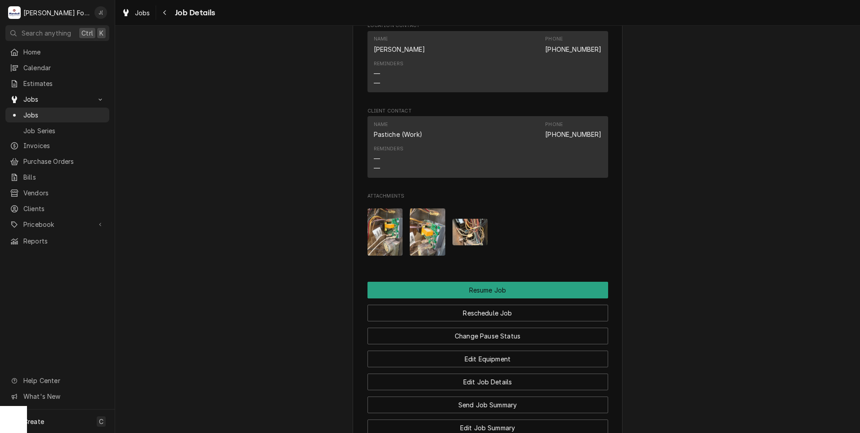
scroll to position [855, 0]
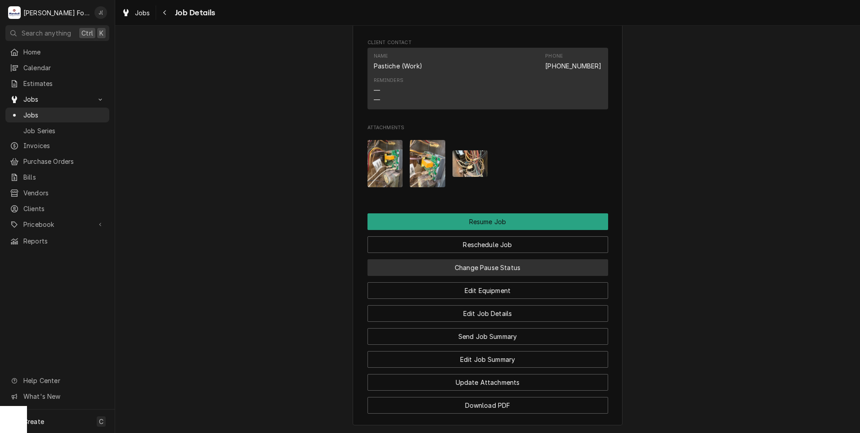
click at [452, 276] on button "Change Pause Status" at bounding box center [488, 267] width 241 height 17
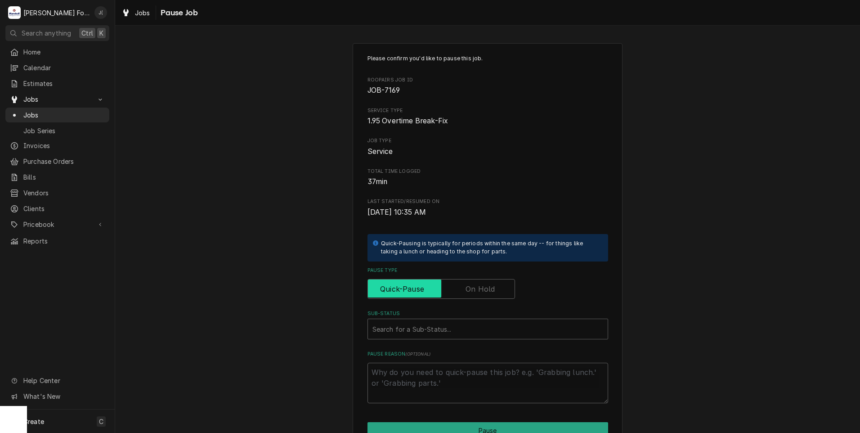
drag, startPoint x: 474, startPoint y: 290, endPoint x: 471, endPoint y: 297, distance: 7.0
click at [474, 290] on label "Pause Type" at bounding box center [442, 289] width 148 height 20
click at [474, 290] on input "Pause Type" at bounding box center [441, 289] width 139 height 20
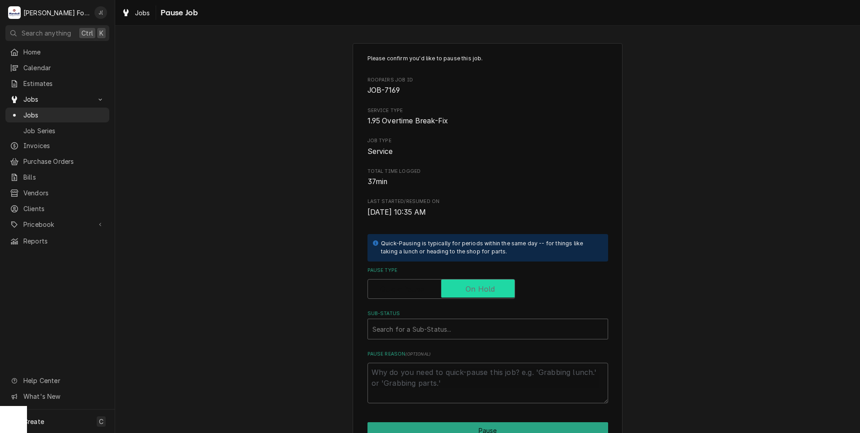
checkbox input "true"
click at [438, 326] on div "Sub-Status" at bounding box center [488, 329] width 231 height 16
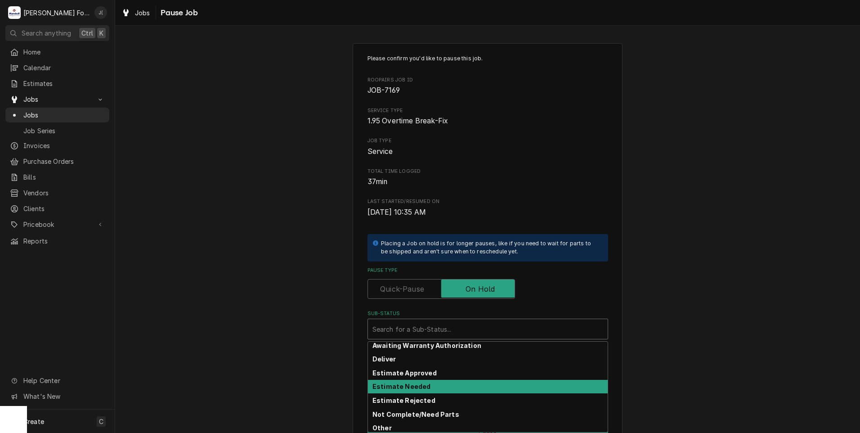
scroll to position [144, 0]
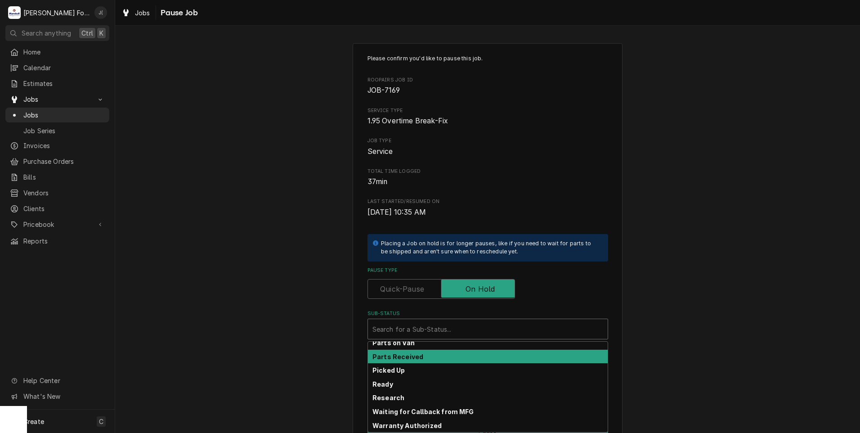
click at [441, 356] on div "Parts Received" at bounding box center [488, 357] width 240 height 14
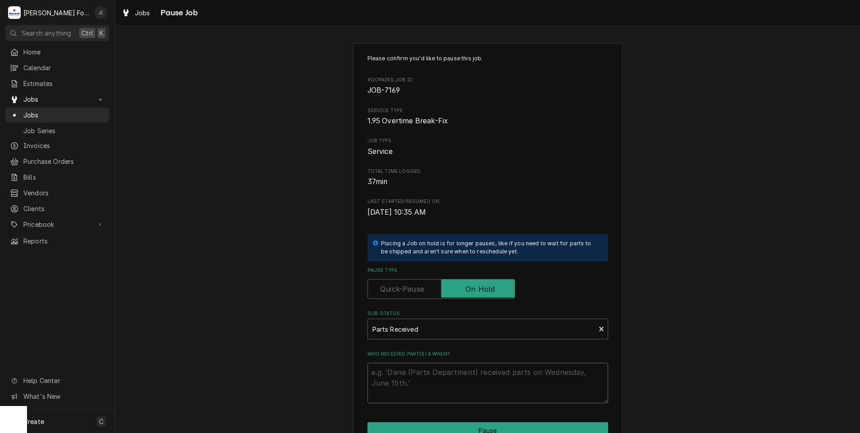
click at [429, 387] on textarea "Who received part(s) & when?" at bounding box center [488, 383] width 241 height 40
type textarea "x"
type textarea "0"
type textarea "x"
type textarea "09"
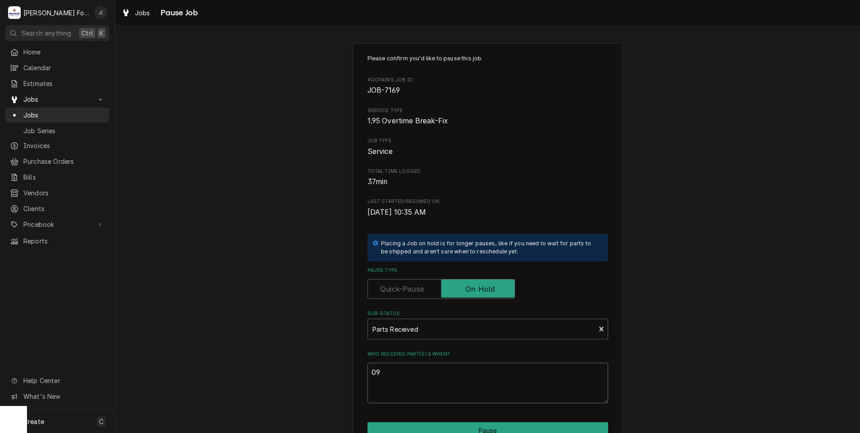
type textarea "x"
type textarea "09/"
type textarea "x"
type textarea "09/0"
type textarea "x"
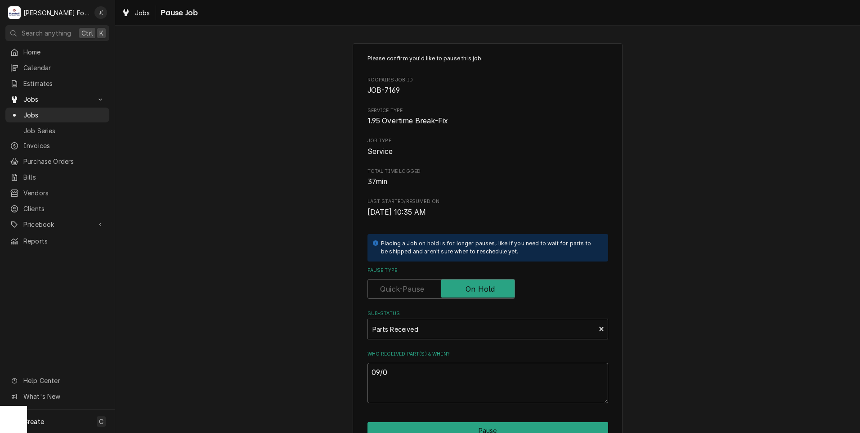
type textarea "09/03"
type textarea "x"
type textarea "09/03/"
type textarea "x"
type textarea "09/03/2"
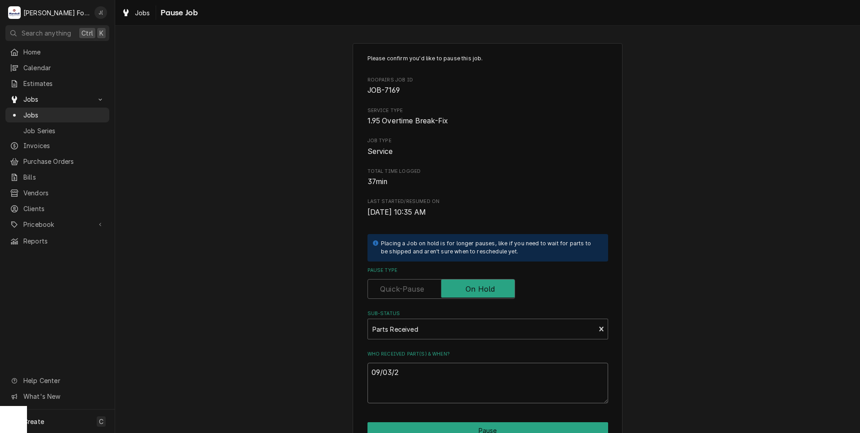
type textarea "x"
type textarea "[DATE]"
type textarea "x"
type textarea "09/03/202"
type textarea "x"
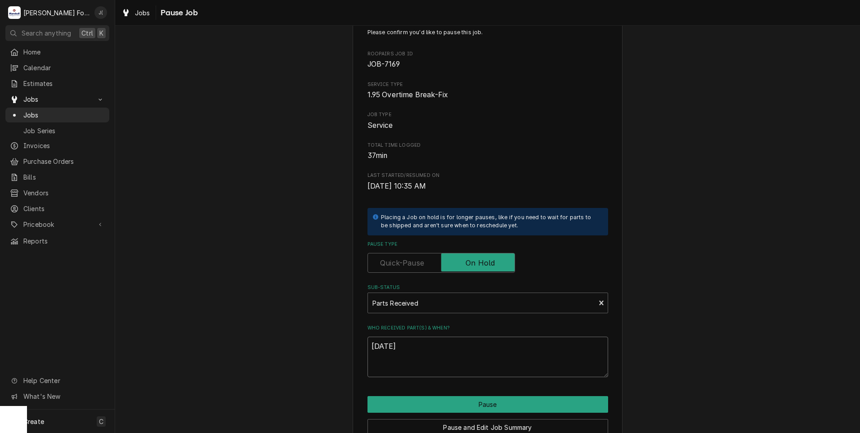
scroll to position [71, 0]
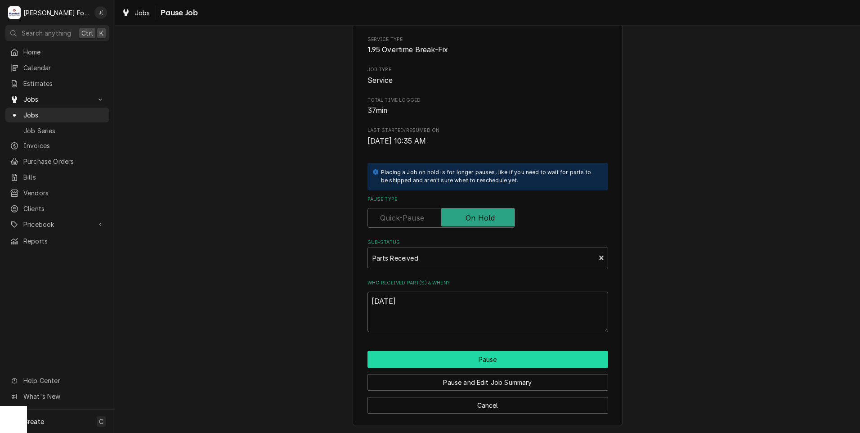
type textarea "[DATE]"
click at [446, 360] on button "Pause" at bounding box center [488, 359] width 241 height 17
type textarea "x"
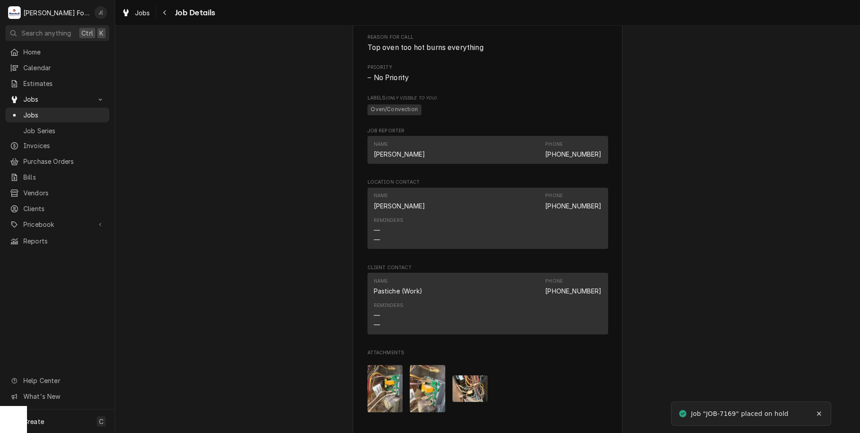
scroll to position [990, 0]
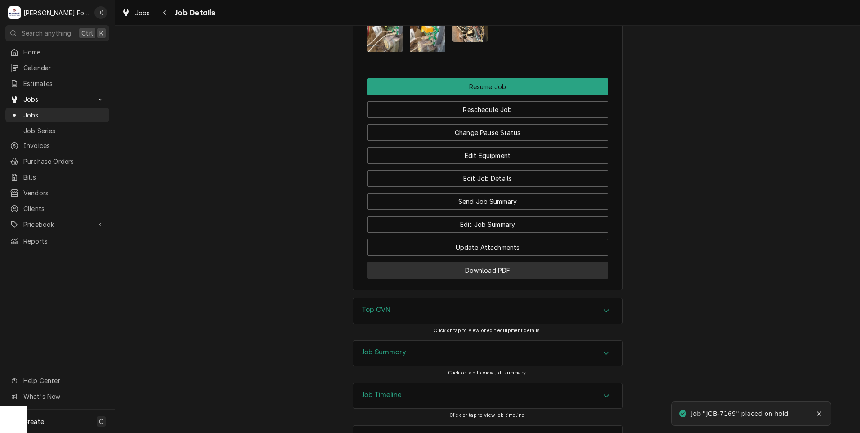
click at [448, 279] on button "Download PDF" at bounding box center [488, 270] width 241 height 17
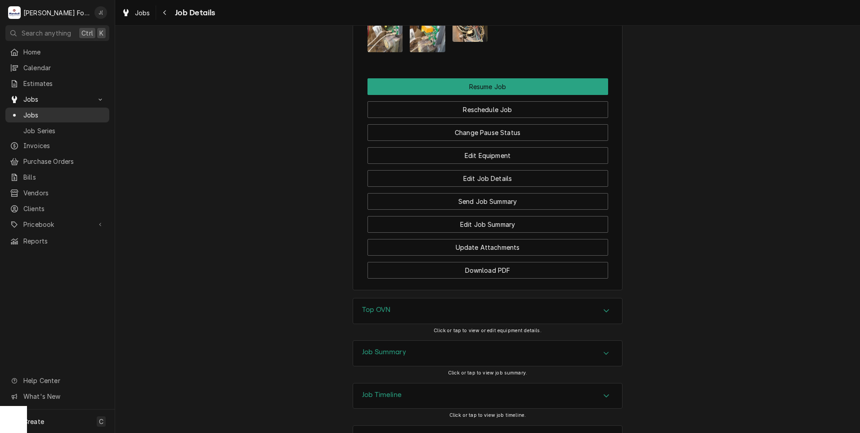
click at [43, 112] on span "Jobs" at bounding box center [63, 114] width 81 height 9
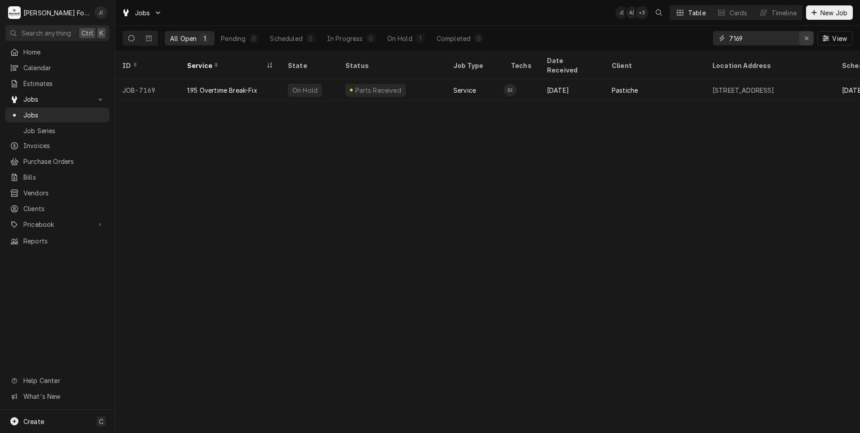
click at [808, 41] on div "Erase input" at bounding box center [806, 38] width 9 height 9
click at [767, 37] on input "Dynamic Content Wrapper" at bounding box center [771, 38] width 85 height 14
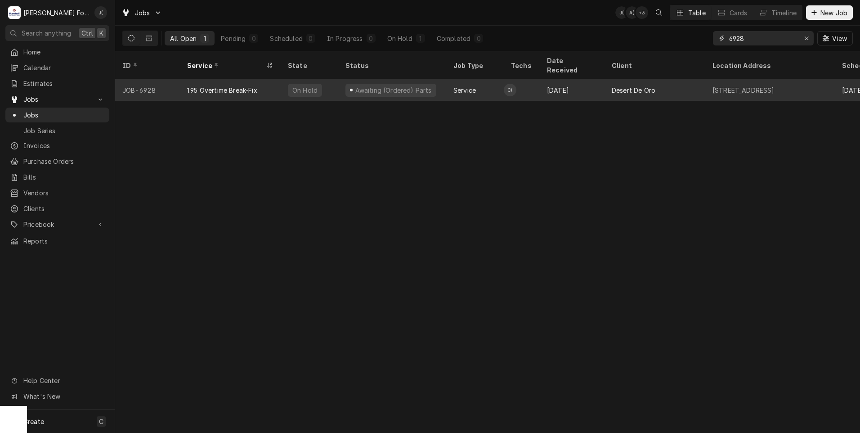
type input "6928"
click at [184, 85] on div "1.95 Overtime Break-Fix" at bounding box center [230, 90] width 101 height 22
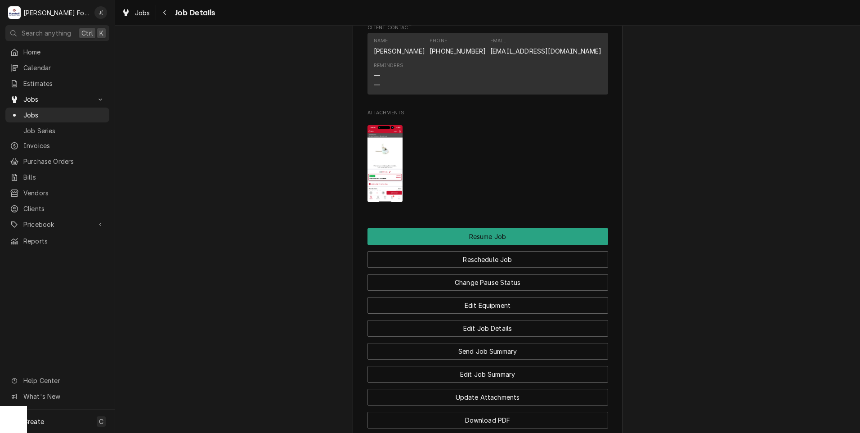
scroll to position [990, 0]
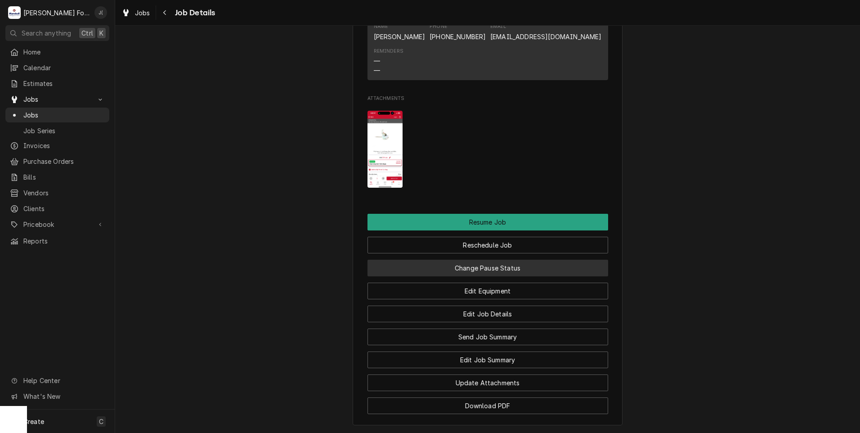
click at [509, 276] on button "Change Pause Status" at bounding box center [488, 268] width 241 height 17
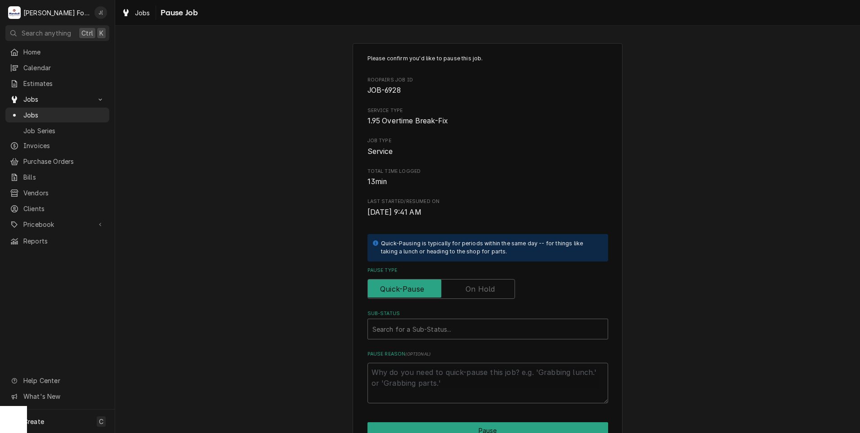
click at [472, 290] on label "Pause Type" at bounding box center [442, 289] width 148 height 20
click at [472, 290] on input "Pause Type" at bounding box center [441, 289] width 139 height 20
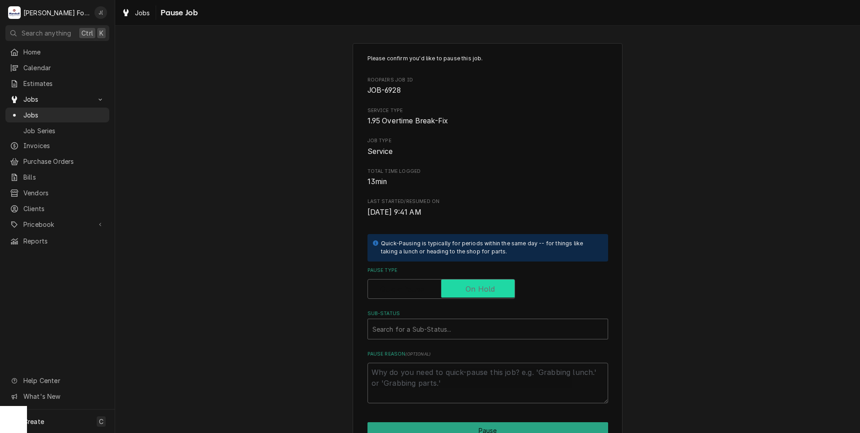
checkbox input "true"
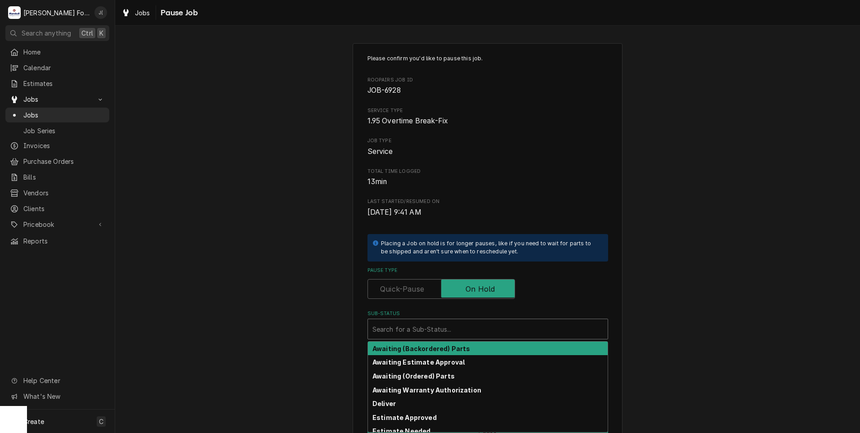
drag, startPoint x: 416, startPoint y: 328, endPoint x: 415, endPoint y: 333, distance: 5.4
click at [416, 328] on div "Sub-Status" at bounding box center [488, 329] width 231 height 16
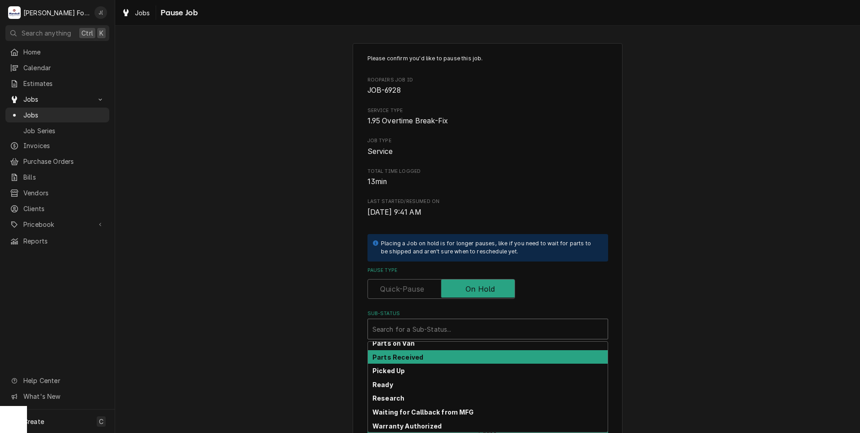
scroll to position [144, 0]
click at [430, 358] on div "Parts Received" at bounding box center [488, 357] width 240 height 14
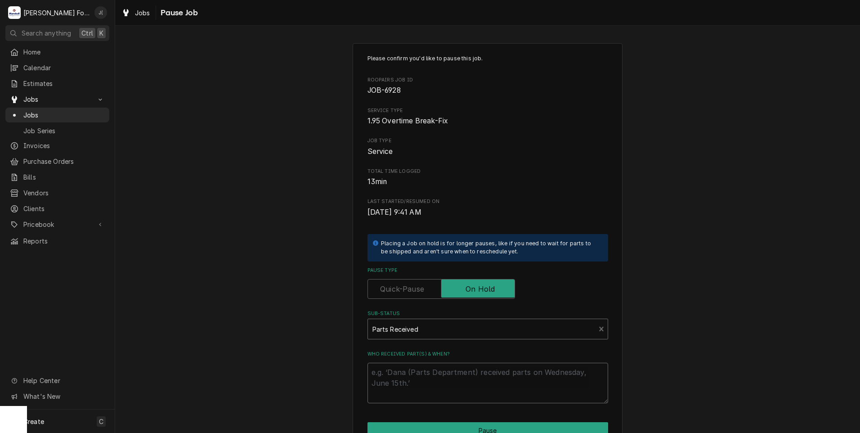
click at [426, 377] on textarea "Who received part(s) & when?" at bounding box center [488, 383] width 241 height 40
type textarea "x"
type textarea "0"
type textarea "x"
type textarea "09"
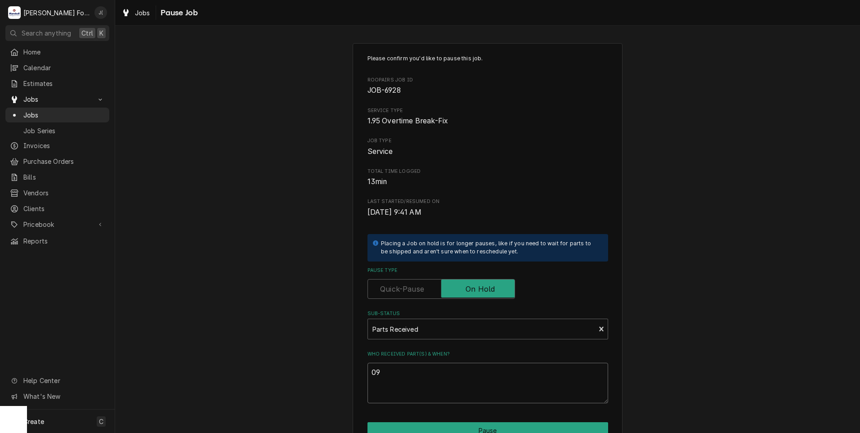
type textarea "x"
type textarea "09/"
type textarea "x"
type textarea "09/0"
type textarea "x"
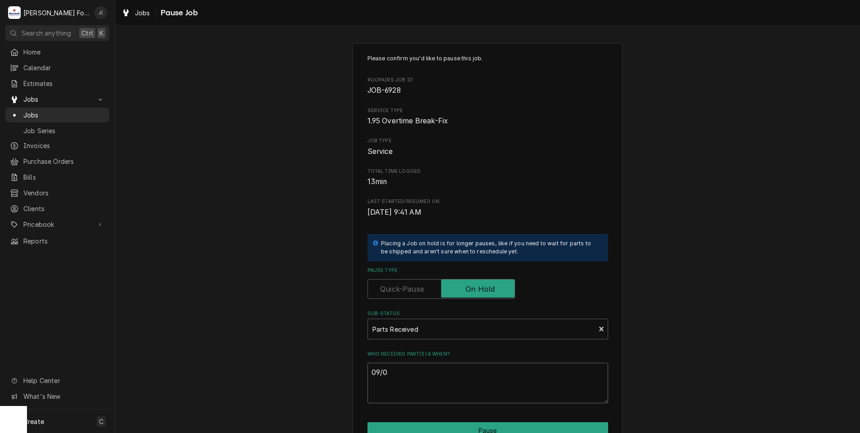
type textarea "09/03"
type textarea "x"
type textarea "09/03/"
type textarea "x"
type textarea "09/03/2"
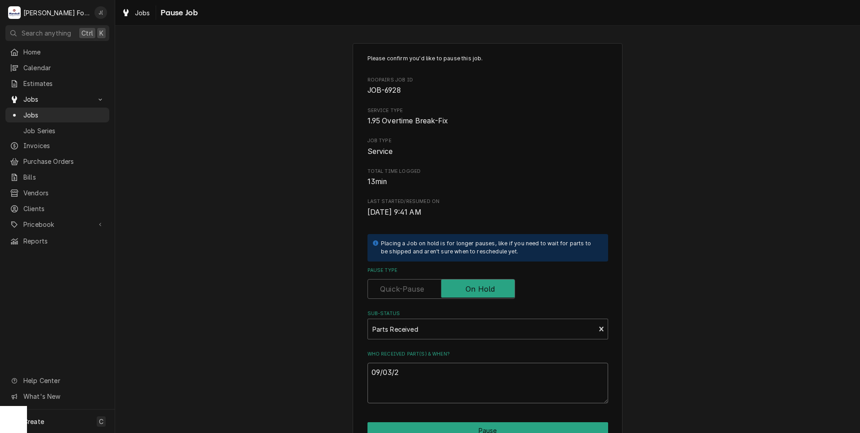
type textarea "x"
type textarea "09/03/20"
type textarea "x"
type textarea "09/03/202"
type textarea "x"
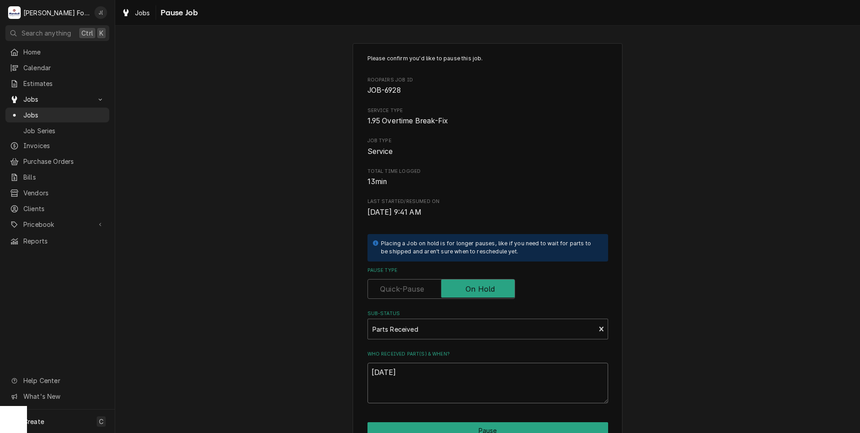
scroll to position [71, 0]
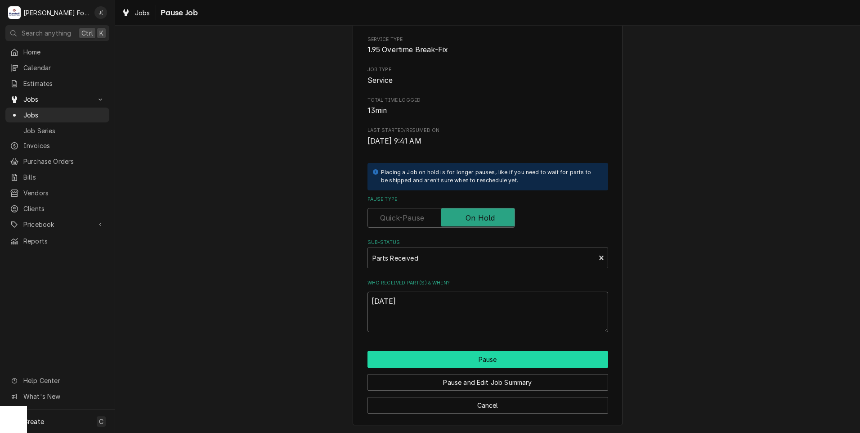
type textarea "09/03/2025"
click at [472, 359] on button "Pause" at bounding box center [488, 359] width 241 height 17
type textarea "x"
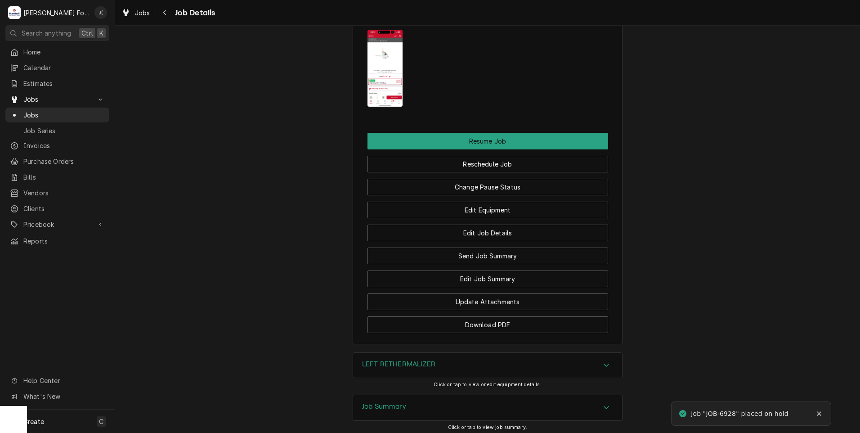
scroll to position [1171, 0]
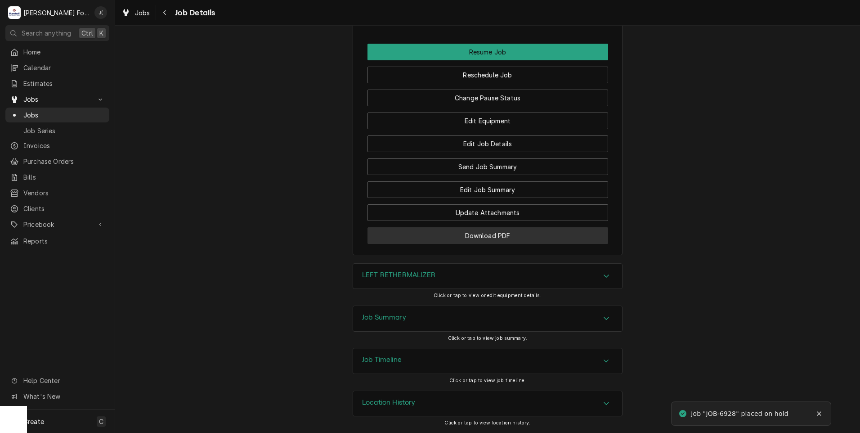
click at [448, 240] on button "Download PDF" at bounding box center [488, 235] width 241 height 17
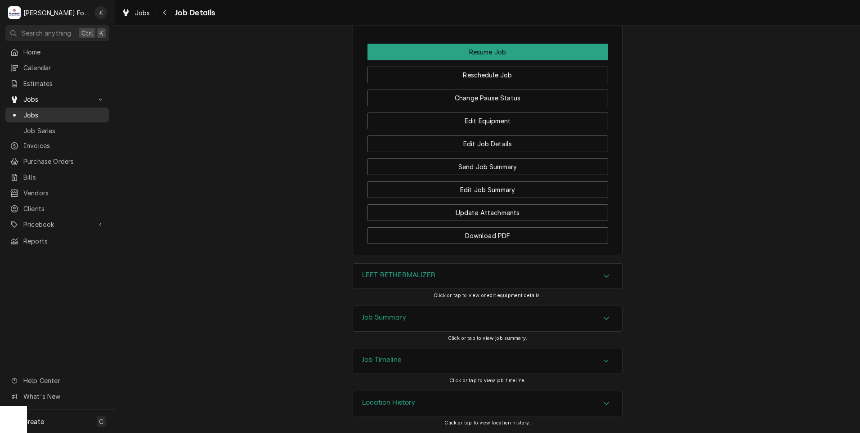
click at [31, 110] on span "Jobs" at bounding box center [63, 114] width 81 height 9
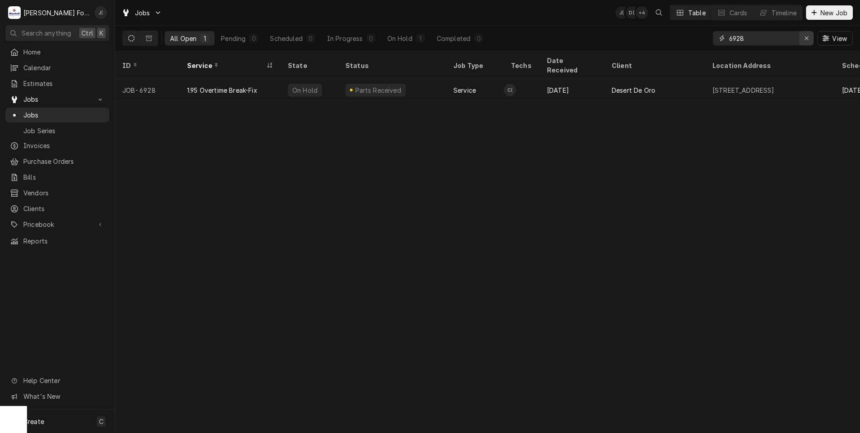
click at [805, 38] on icon "Erase input" at bounding box center [807, 38] width 5 height 6
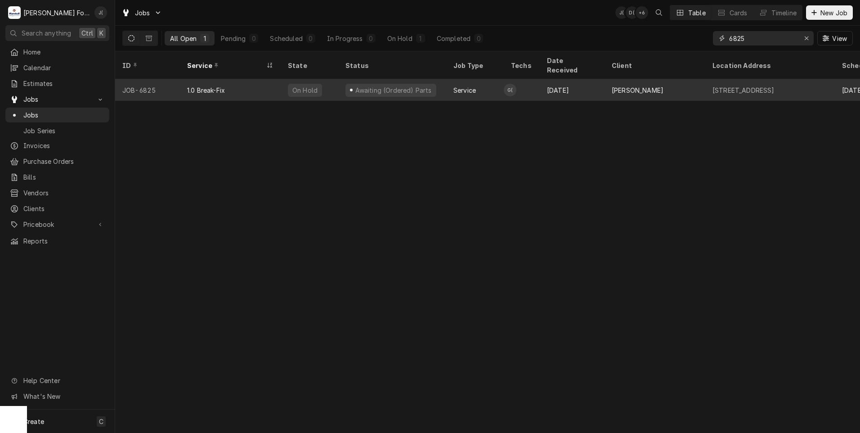
type input "6825"
click at [246, 79] on div "1.0 Break-Fix" at bounding box center [230, 90] width 101 height 22
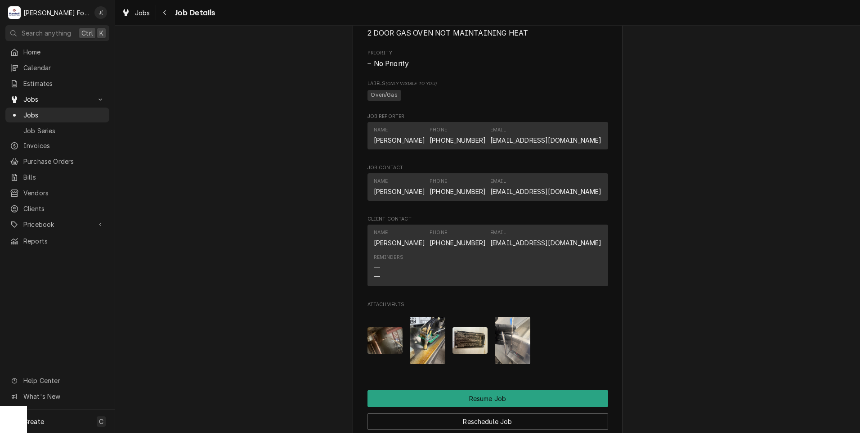
scroll to position [900, 0]
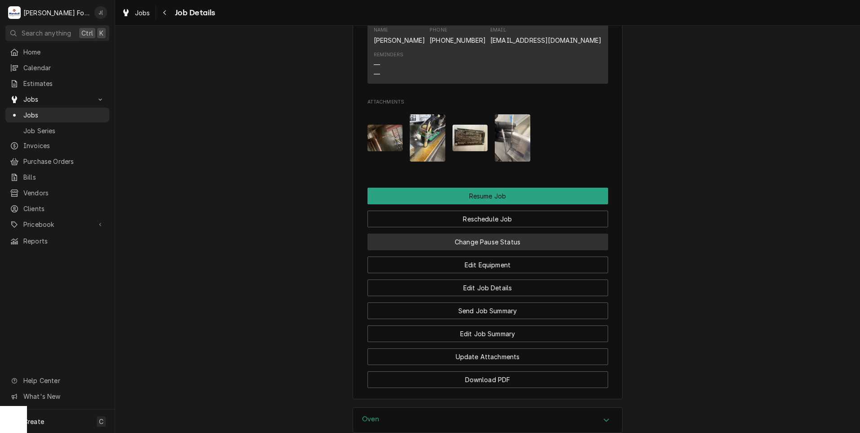
click at [536, 250] on button "Change Pause Status" at bounding box center [488, 242] width 241 height 17
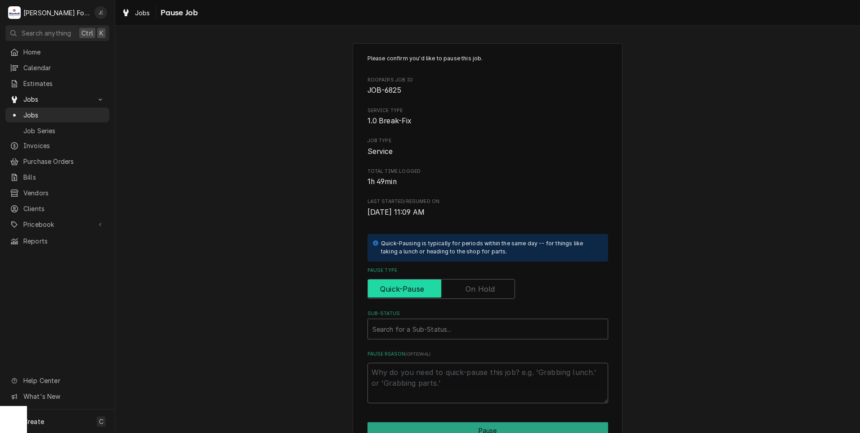
click at [467, 296] on input "Pause Type" at bounding box center [441, 289] width 139 height 20
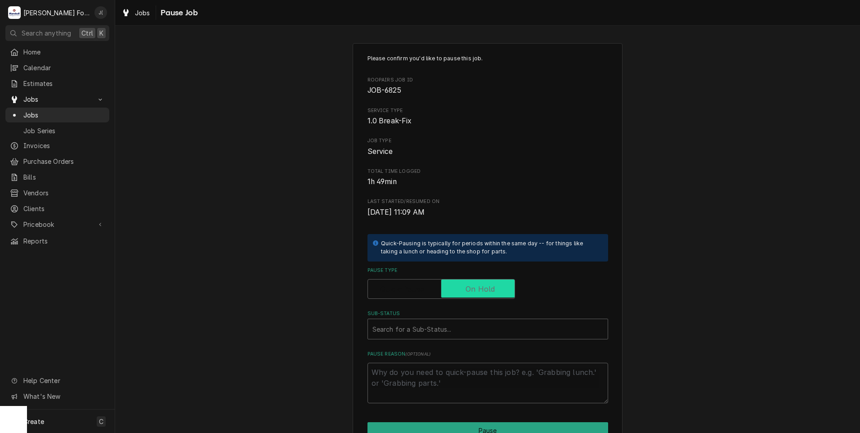
checkbox input "true"
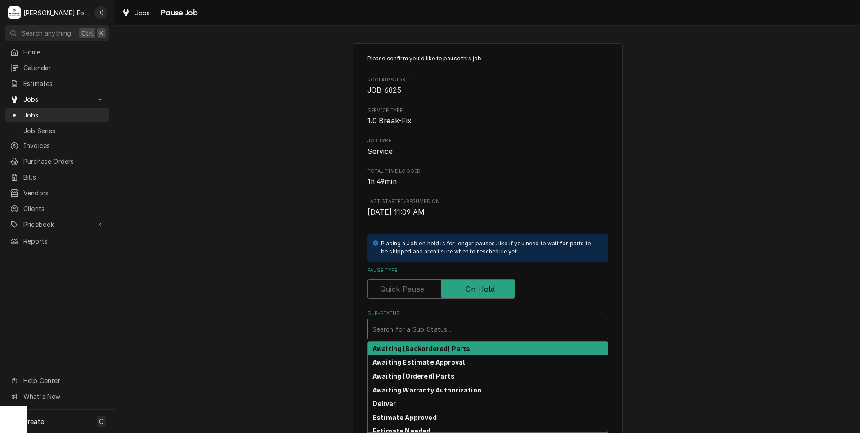
click at [432, 324] on div "Sub-Status" at bounding box center [488, 329] width 231 height 16
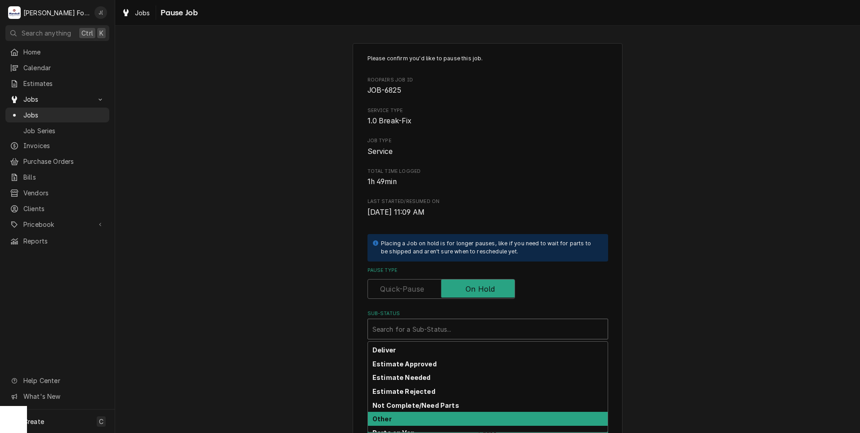
scroll to position [144, 0]
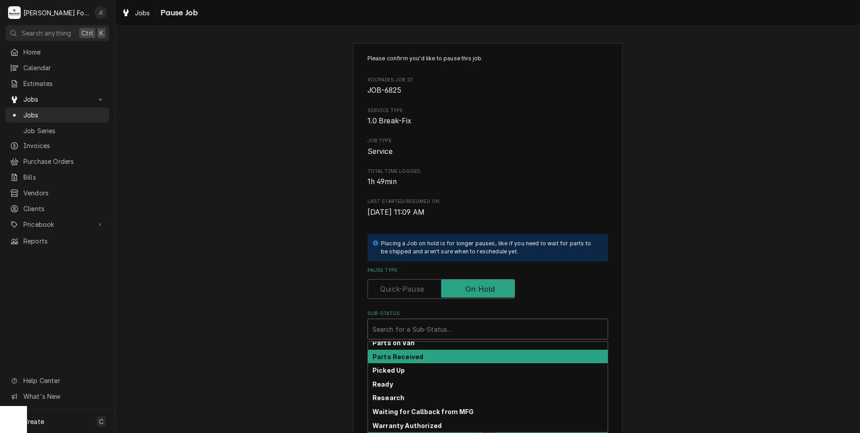
click at [427, 354] on div "Parts Received" at bounding box center [488, 357] width 240 height 14
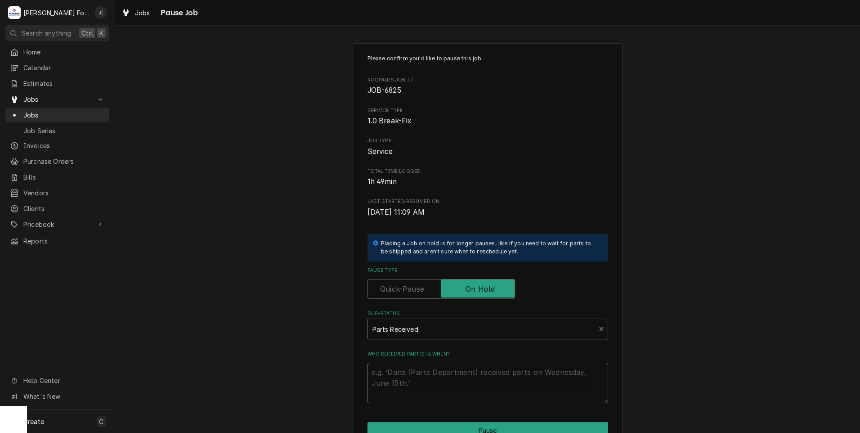
click at [426, 370] on textarea "Who received part(s) & when?" at bounding box center [488, 383] width 241 height 40
type textarea "x"
type textarea "0"
type textarea "x"
type textarea "09"
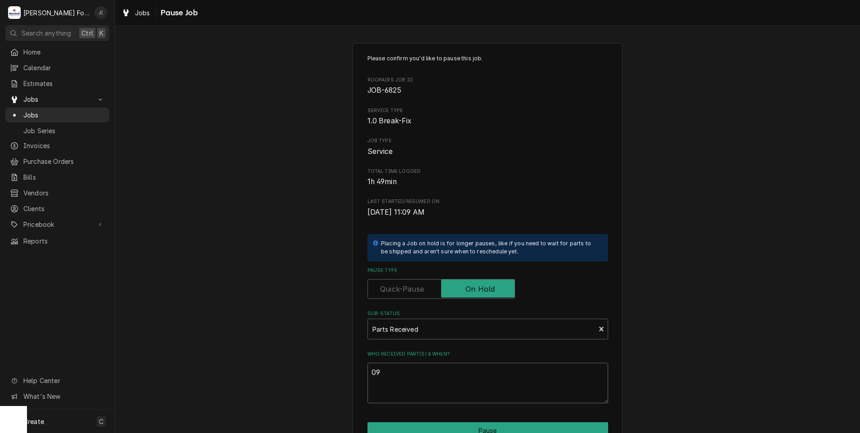
type textarea "x"
type textarea "09/"
type textarea "x"
type textarea "09/3"
type textarea "x"
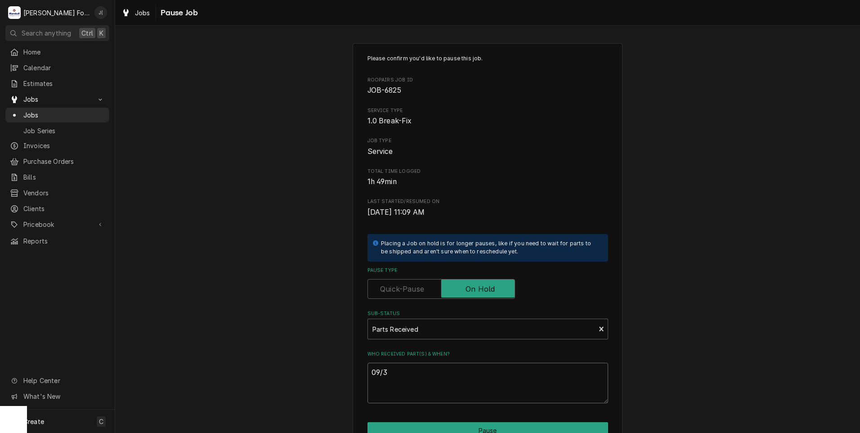
type textarea "09/3/"
type textarea "x"
type textarea "09/3/2"
type textarea "x"
type textarea "09/3/20"
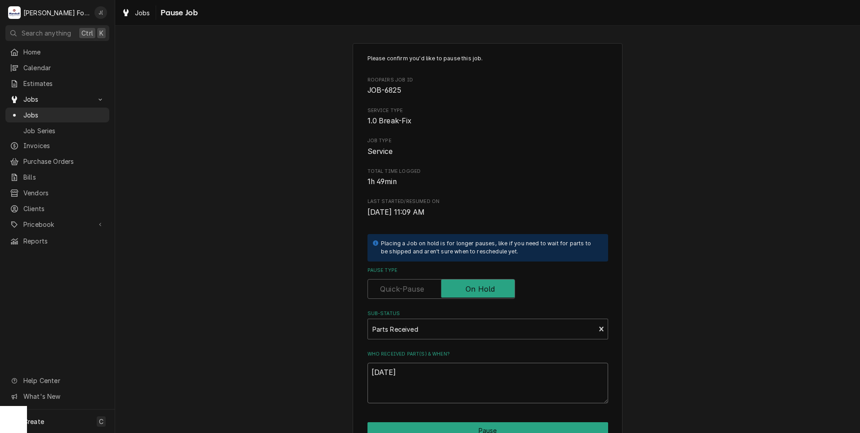
type textarea "x"
type textarea "09/3/202"
type textarea "x"
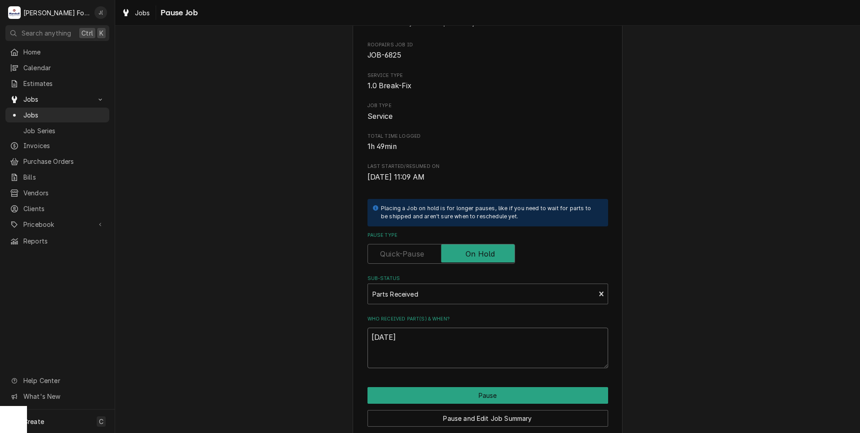
scroll to position [71, 0]
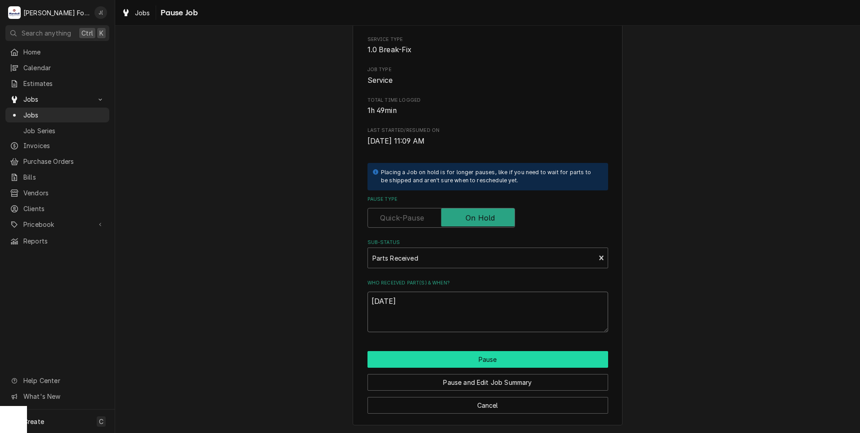
type textarea "09/3/2025"
click at [447, 356] on button "Pause" at bounding box center [488, 359] width 241 height 17
type textarea "x"
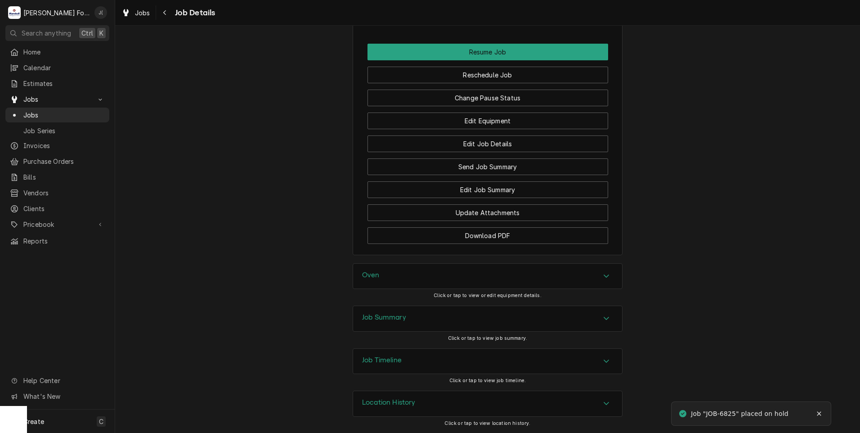
scroll to position [1055, 0]
click at [428, 236] on button "Download PDF" at bounding box center [488, 235] width 241 height 17
click at [43, 110] on span "Jobs" at bounding box center [63, 114] width 81 height 9
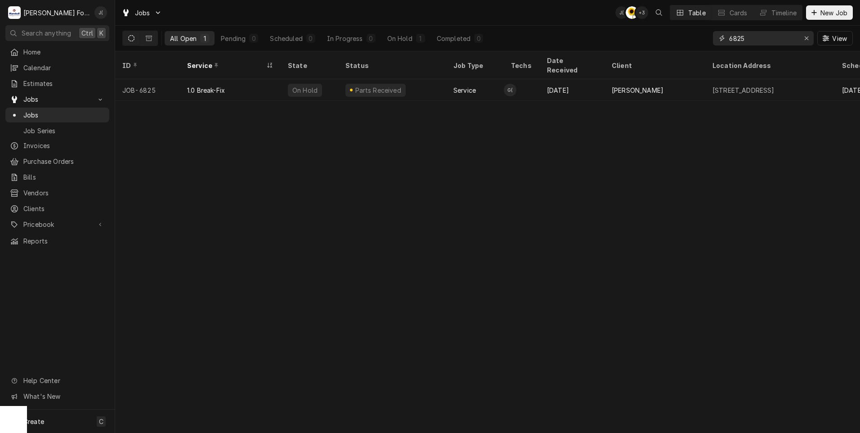
drag, startPoint x: 724, startPoint y: 41, endPoint x: 489, endPoint y: 36, distance: 235.9
click at [513, 37] on div "All Open 1 Pending 0 Scheduled 0 In Progress 0 On Hold 1 Completed 0 6825 View" at bounding box center [487, 38] width 731 height 25
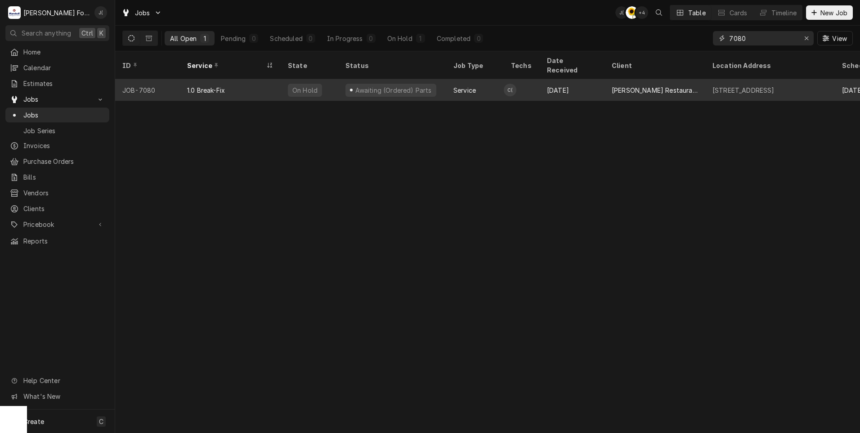
type input "7080"
click at [191, 85] on div "1.0 Break-Fix" at bounding box center [206, 89] width 38 height 9
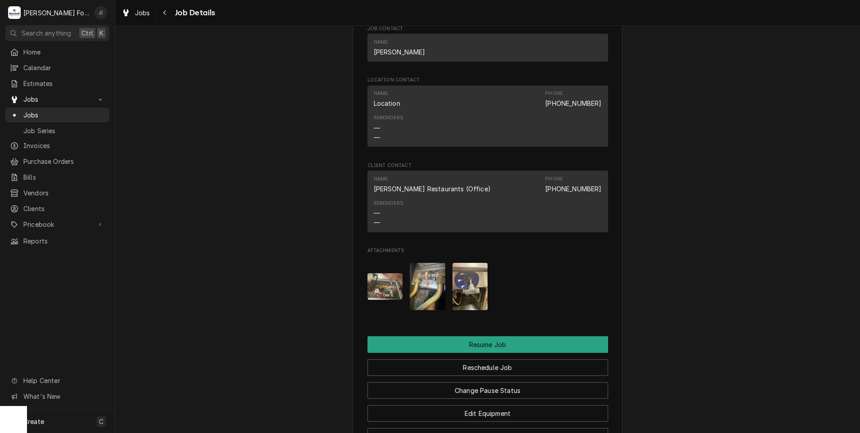
scroll to position [990, 0]
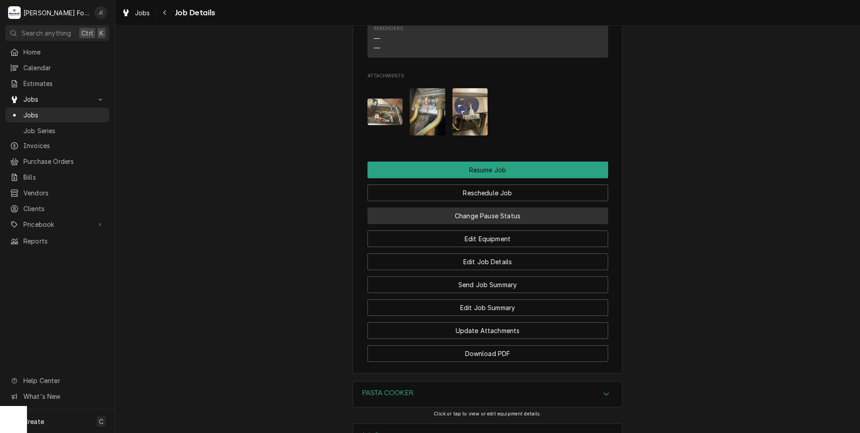
click at [476, 224] on button "Change Pause Status" at bounding box center [488, 215] width 241 height 17
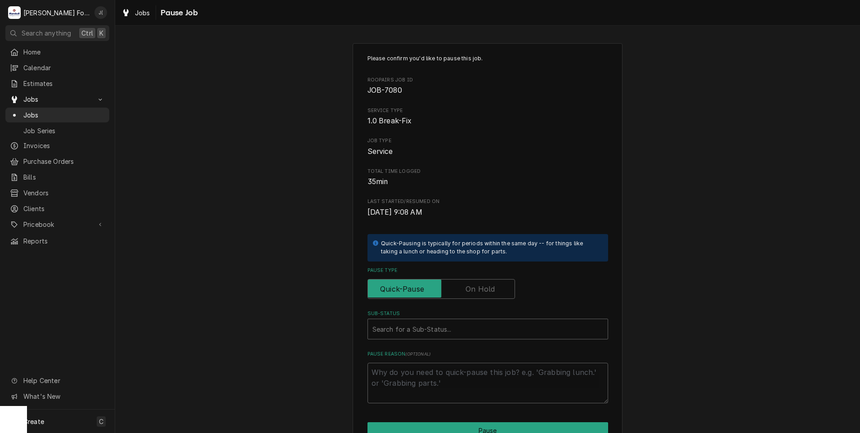
click at [481, 288] on label "Pause Type" at bounding box center [442, 289] width 148 height 20
click at [481, 288] on input "Pause Type" at bounding box center [441, 289] width 139 height 20
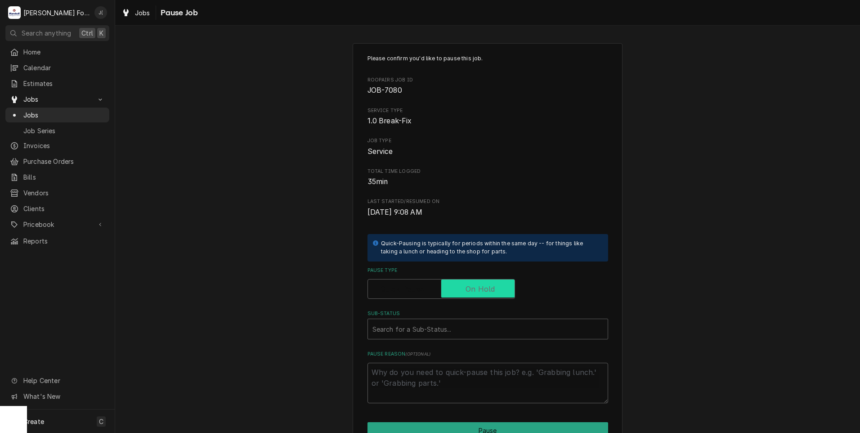
checkbox input "true"
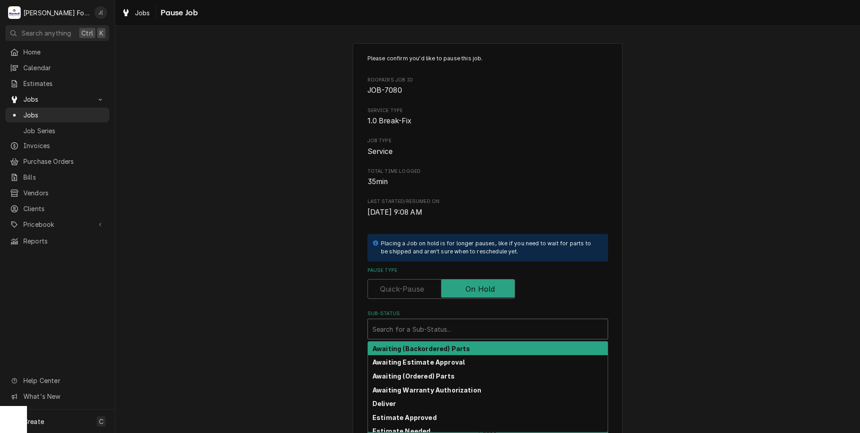
click at [459, 326] on div "Sub-Status" at bounding box center [488, 329] width 231 height 16
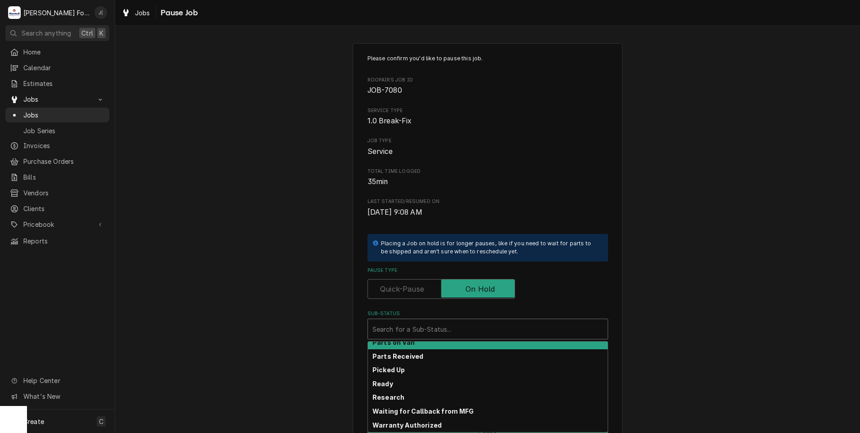
scroll to position [144, 0]
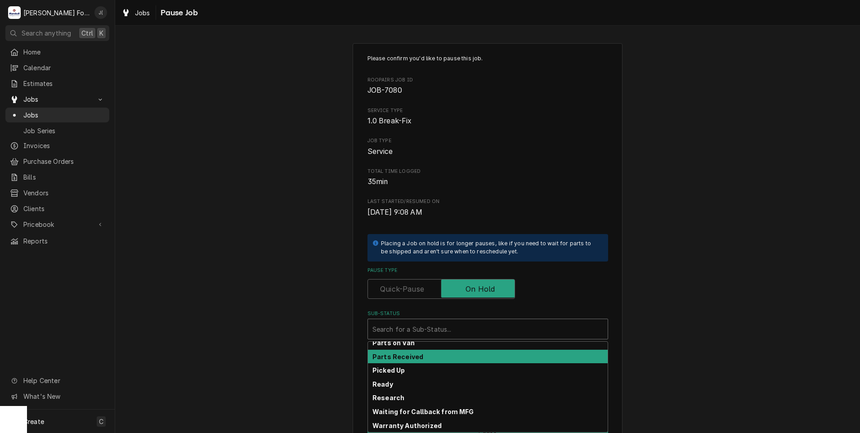
click at [465, 355] on div "Parts Received" at bounding box center [488, 357] width 240 height 14
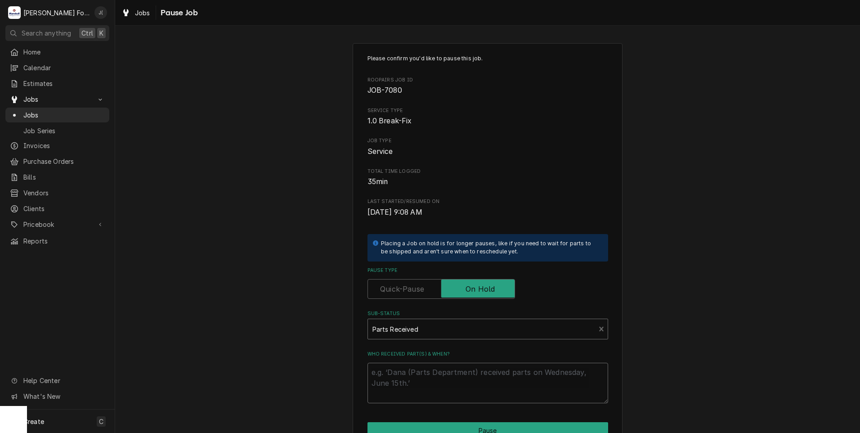
click at [468, 380] on textarea "Who received part(s) & when?" at bounding box center [488, 383] width 241 height 40
type textarea "x"
type textarea "0"
type textarea "x"
type textarea "09"
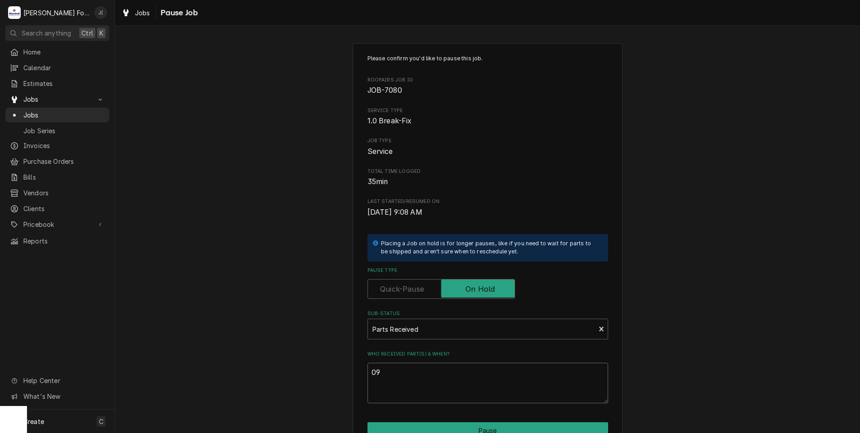
type textarea "x"
type textarea "09/"
type textarea "x"
type textarea "09/0"
type textarea "x"
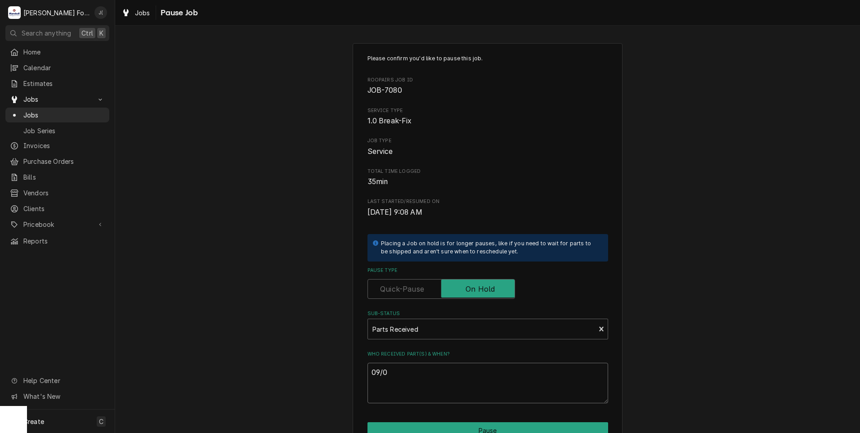
type textarea "09/03"
type textarea "x"
type textarea "09/03/"
type textarea "x"
type textarea "09/03/2"
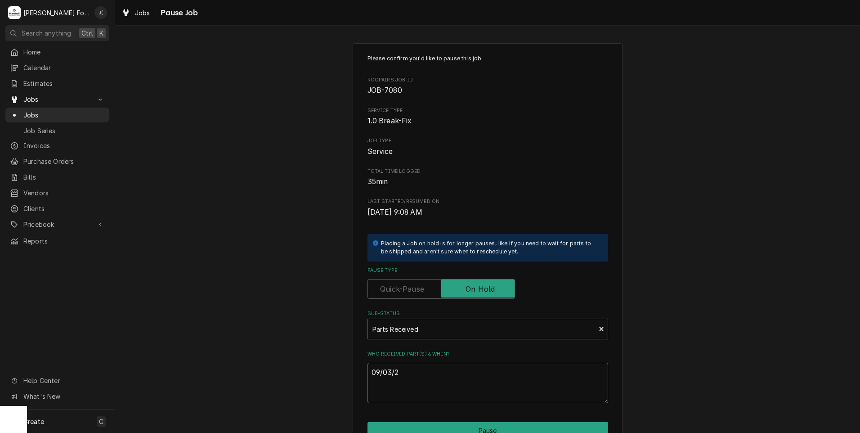
type textarea "x"
type textarea "09/03/20"
type textarea "x"
type textarea "09/03/202"
type textarea "x"
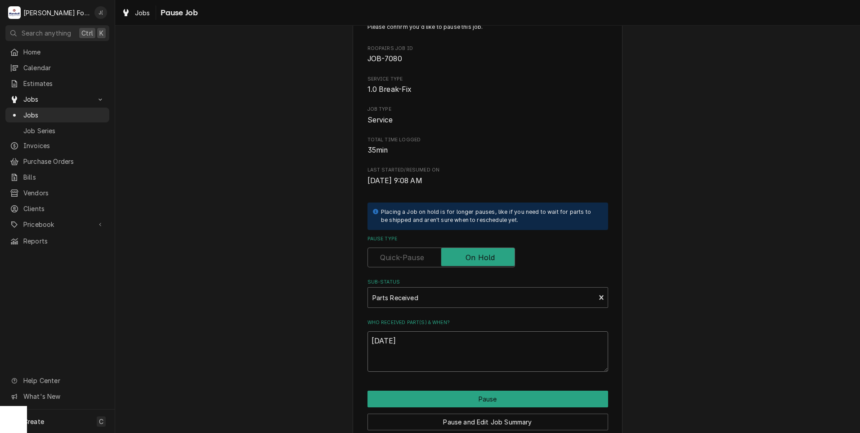
scroll to position [26, 0]
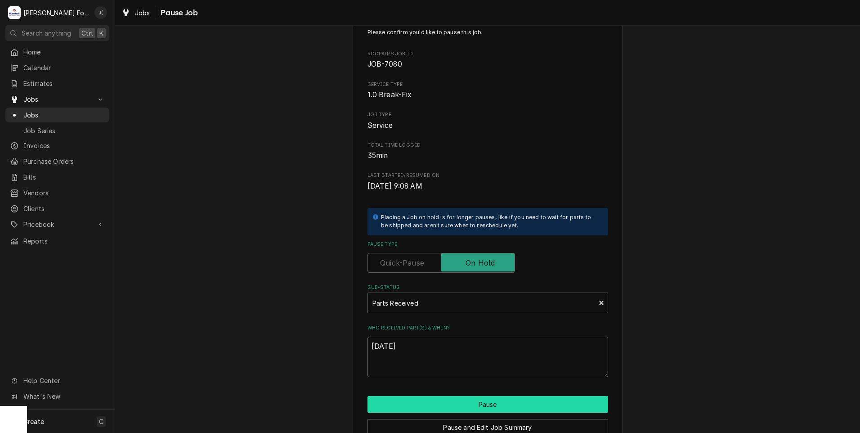
type textarea "[DATE]"
click at [430, 400] on button "Pause" at bounding box center [488, 404] width 241 height 17
type textarea "x"
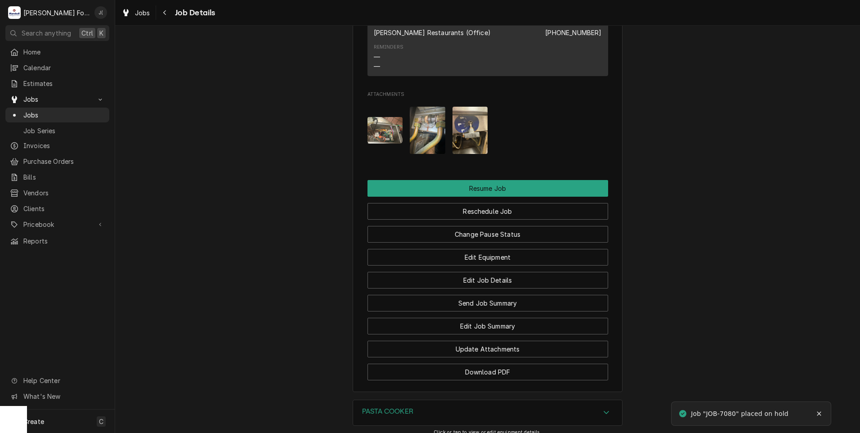
scroll to position [990, 0]
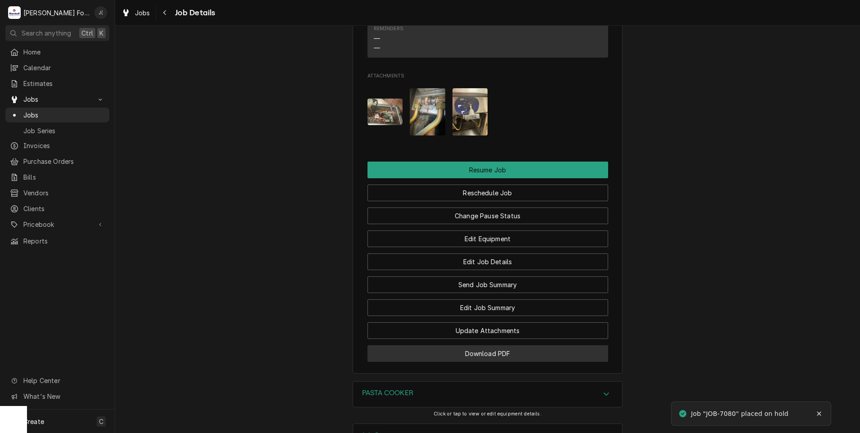
click at [485, 362] on button "Download PDF" at bounding box center [488, 353] width 241 height 17
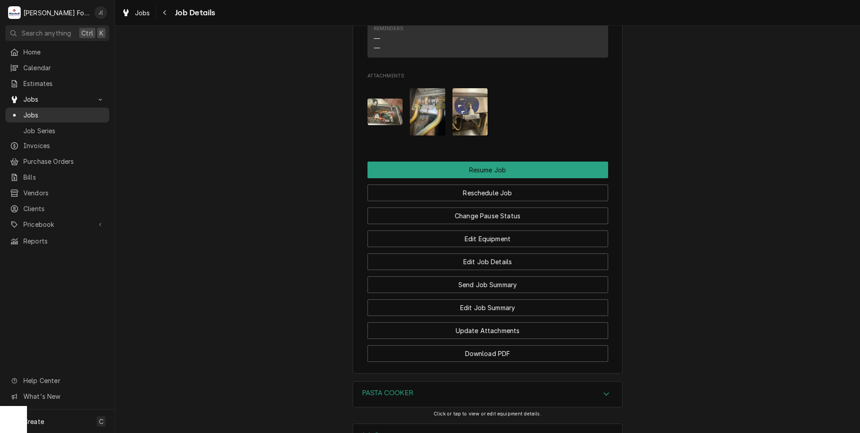
click at [54, 110] on span "Jobs" at bounding box center [63, 114] width 81 height 9
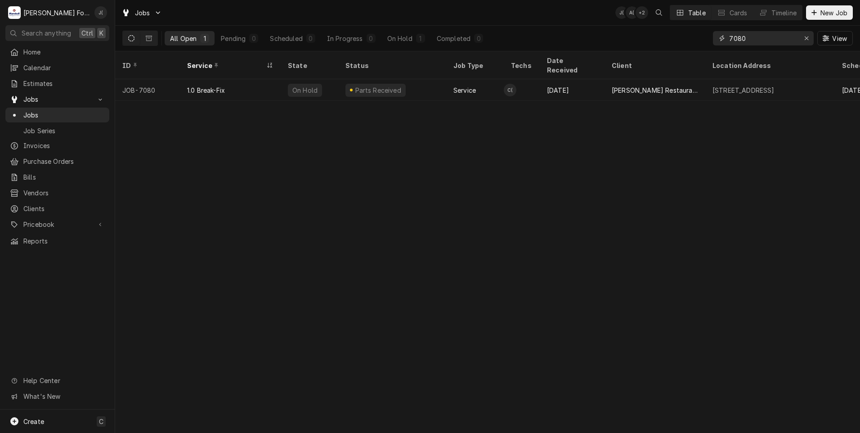
click at [806, 39] on icon "Erase input" at bounding box center [807, 38] width 5 height 6
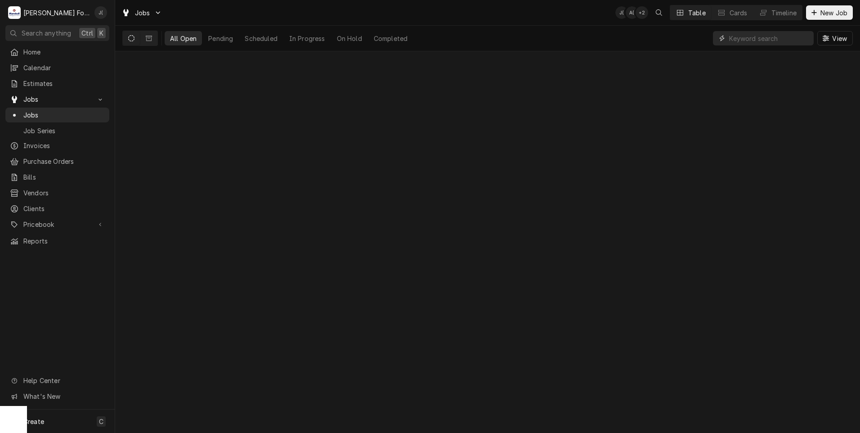
click at [774, 40] on input "Dynamic Content Wrapper" at bounding box center [769, 38] width 80 height 14
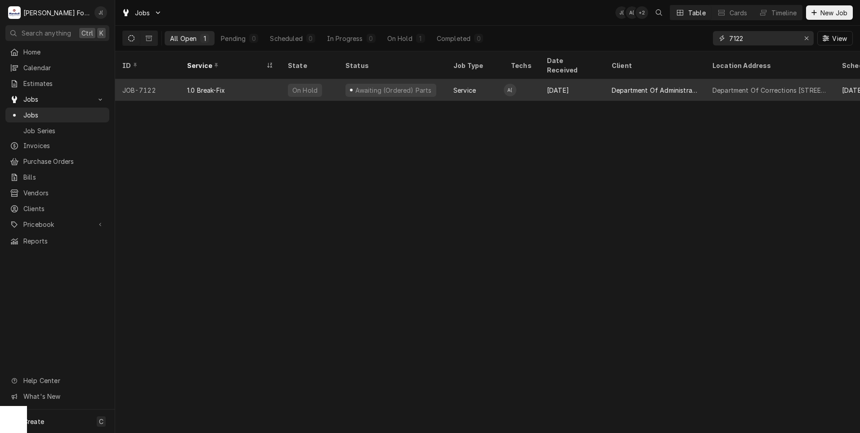
type input "7122"
click at [224, 84] on div "1.0 Break-Fix" at bounding box center [230, 90] width 101 height 22
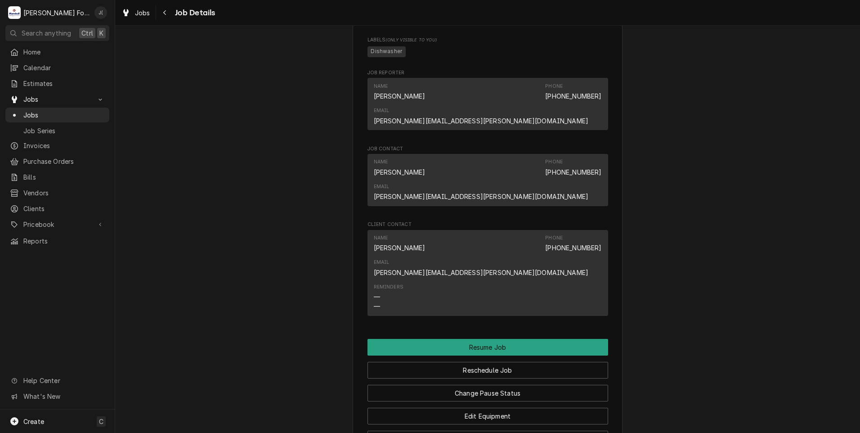
scroll to position [1080, 0]
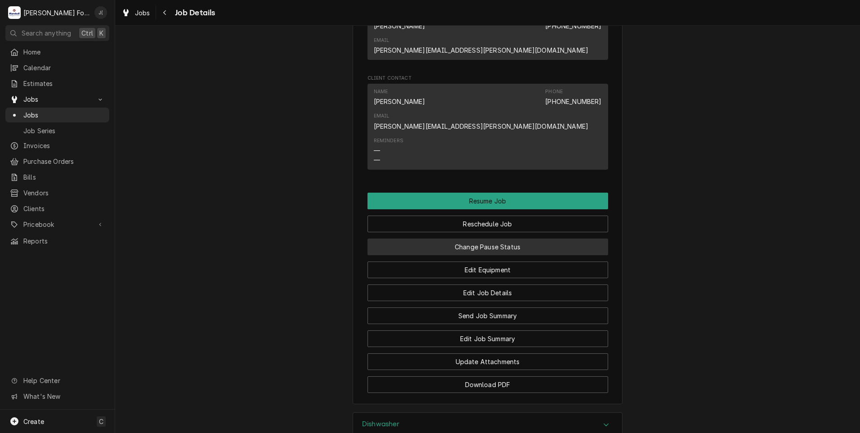
click at [453, 238] on button "Change Pause Status" at bounding box center [488, 246] width 241 height 17
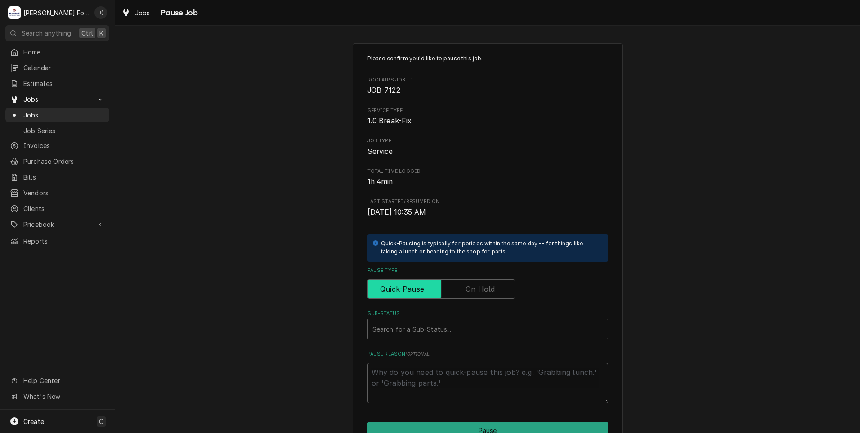
click at [490, 283] on label "Pause Type" at bounding box center [442, 289] width 148 height 20
click at [490, 283] on input "Pause Type" at bounding box center [441, 289] width 139 height 20
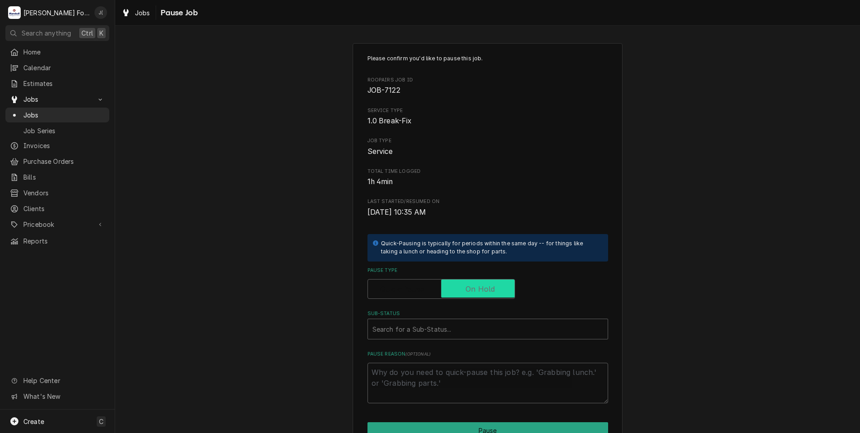
checkbox input "true"
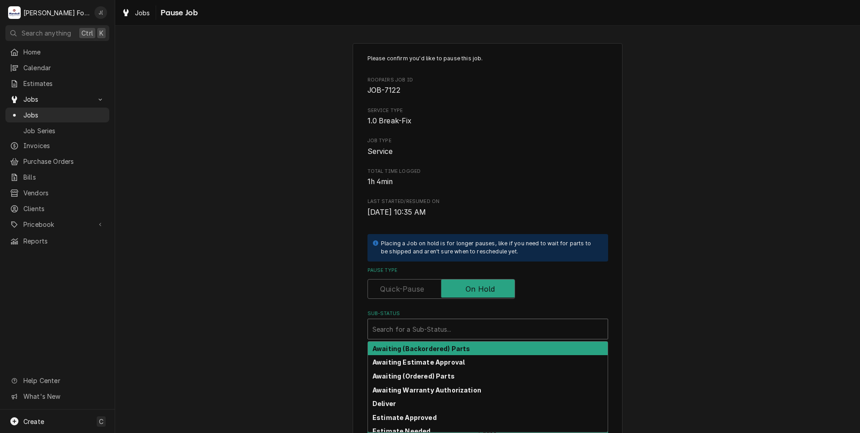
click at [447, 325] on div "Sub-Status" at bounding box center [488, 329] width 231 height 16
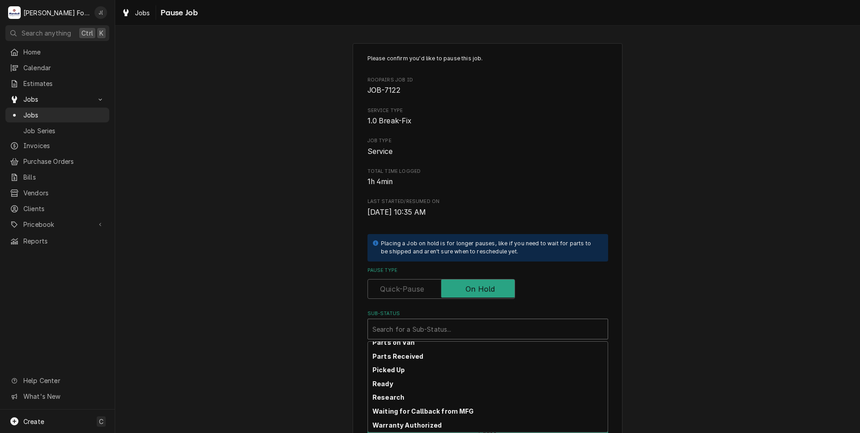
scroll to position [144, 0]
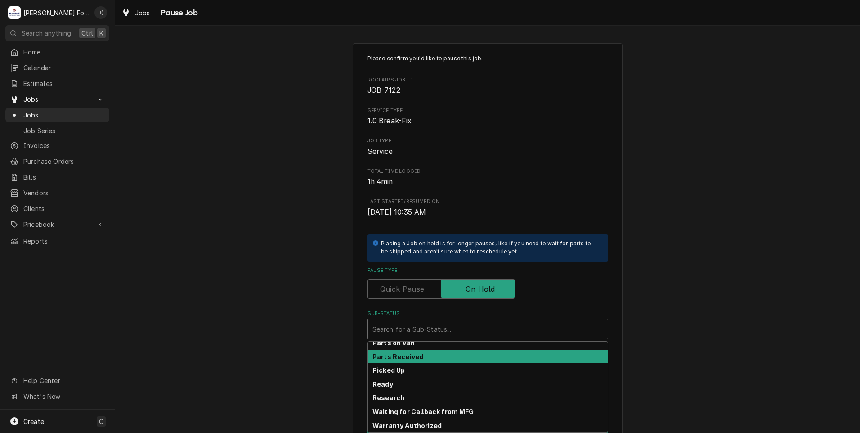
click at [465, 356] on div "Parts Received" at bounding box center [488, 357] width 240 height 14
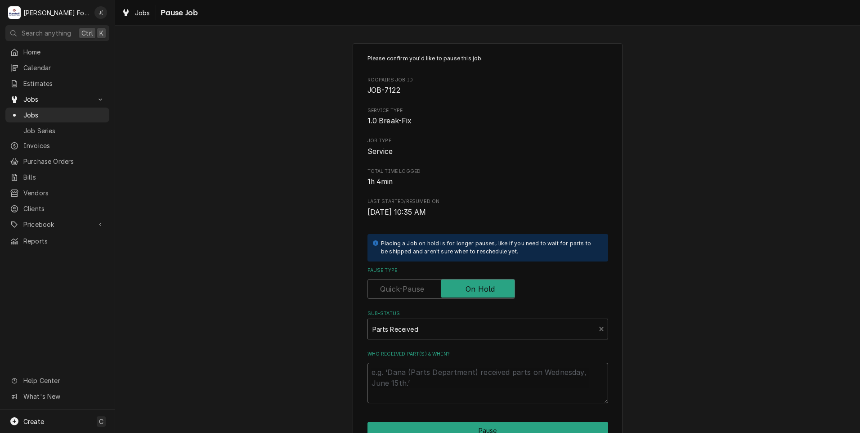
click at [468, 377] on textarea "Who received part(s) & when?" at bounding box center [488, 383] width 241 height 40
type textarea "x"
type textarea "0"
type textarea "x"
type textarea "09"
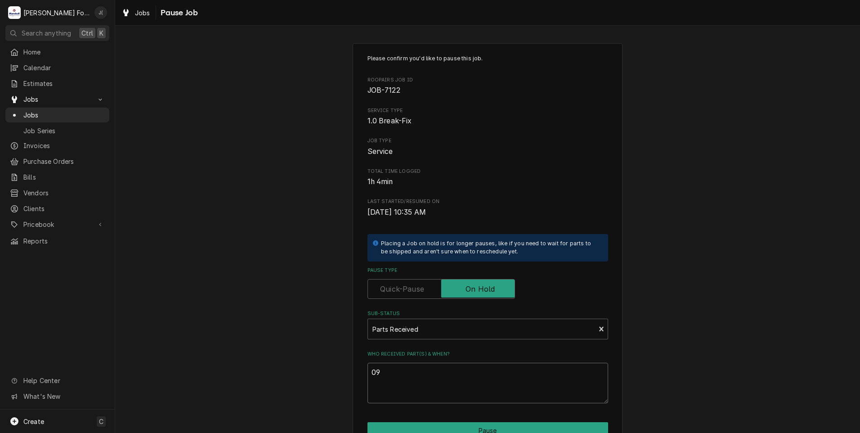
type textarea "x"
type textarea "09/"
type textarea "x"
type textarea "09/0"
type textarea "x"
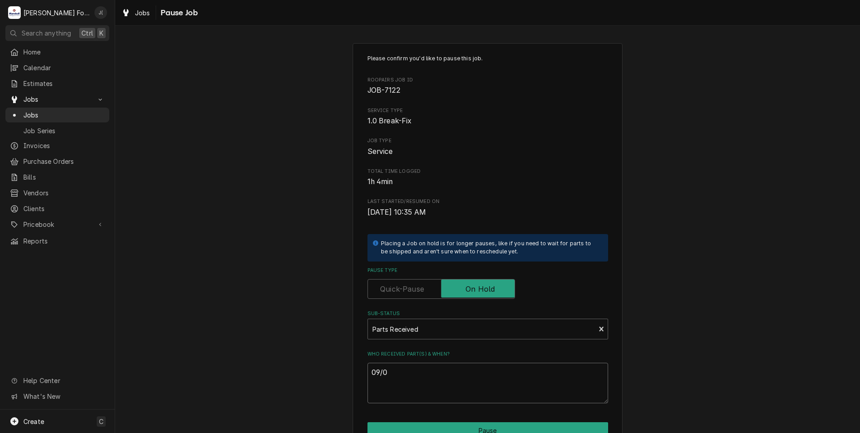
type textarea "09/03"
type textarea "x"
type textarea "09/03/"
type textarea "x"
type textarea "09/03/2"
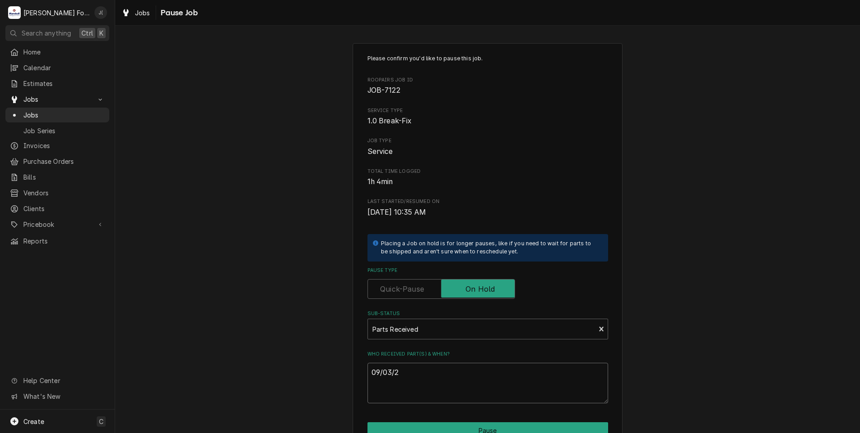
type textarea "x"
type textarea "09/03/20"
type textarea "x"
type textarea "09/03/202"
type textarea "x"
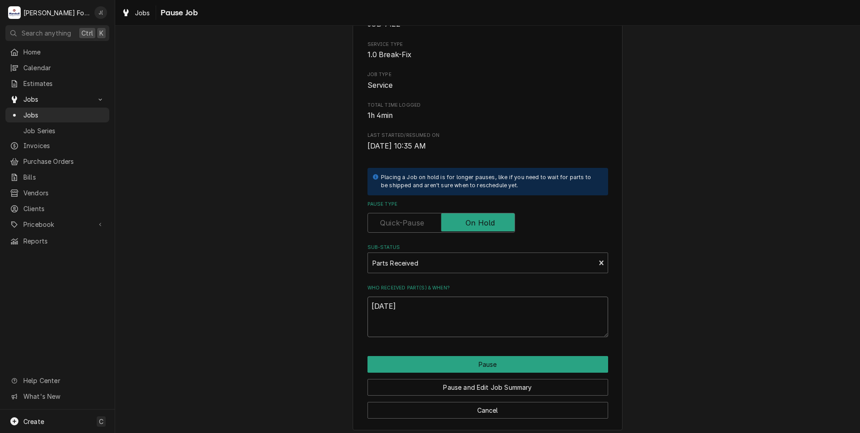
scroll to position [71, 0]
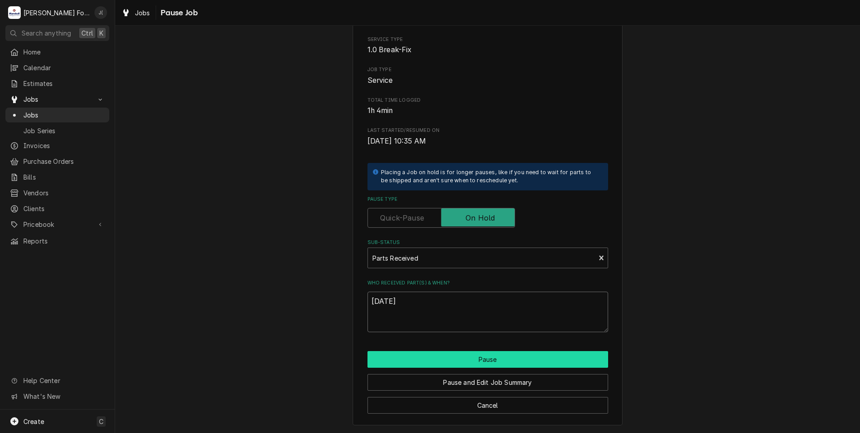
type textarea "[DATE]"
click at [446, 360] on button "Pause" at bounding box center [488, 359] width 241 height 17
type textarea "x"
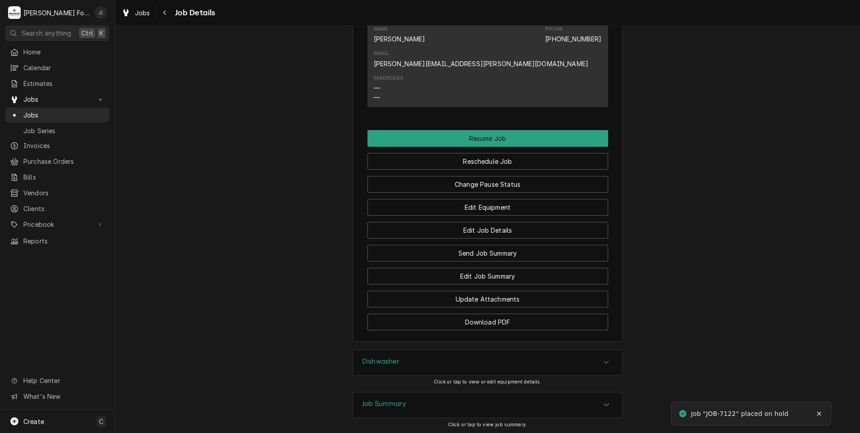
scroll to position [1145, 0]
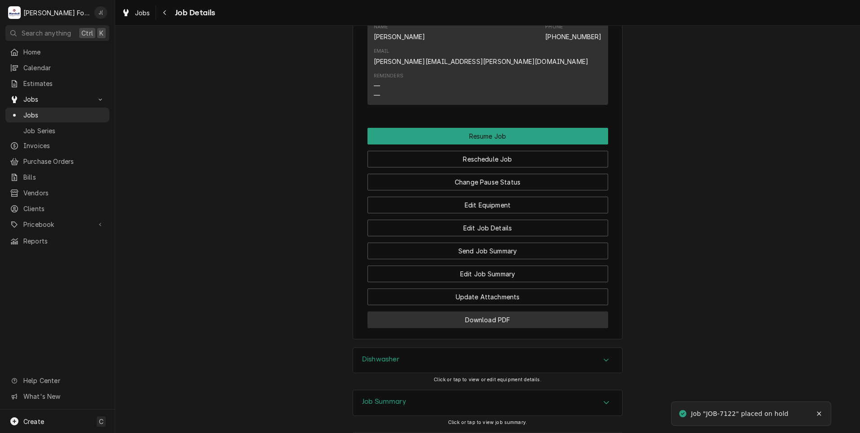
click at [404, 311] on button "Download PDF" at bounding box center [488, 319] width 241 height 17
